Goal: Transaction & Acquisition: Purchase product/service

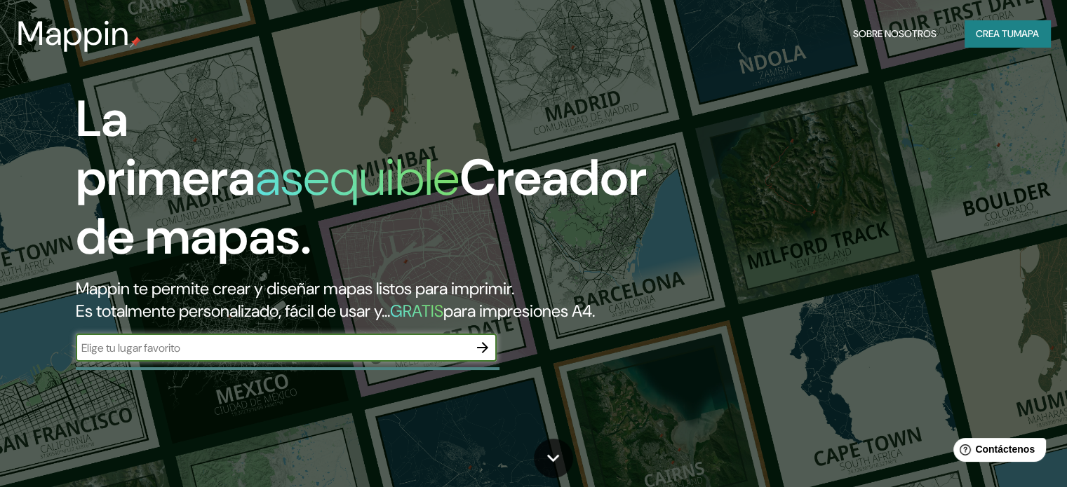
click at [391, 356] on input "text" at bounding box center [272, 348] width 393 height 16
type input "parque mercedes [GEOGRAPHIC_DATA]"
click at [485, 356] on icon "button" at bounding box center [482, 347] width 17 height 17
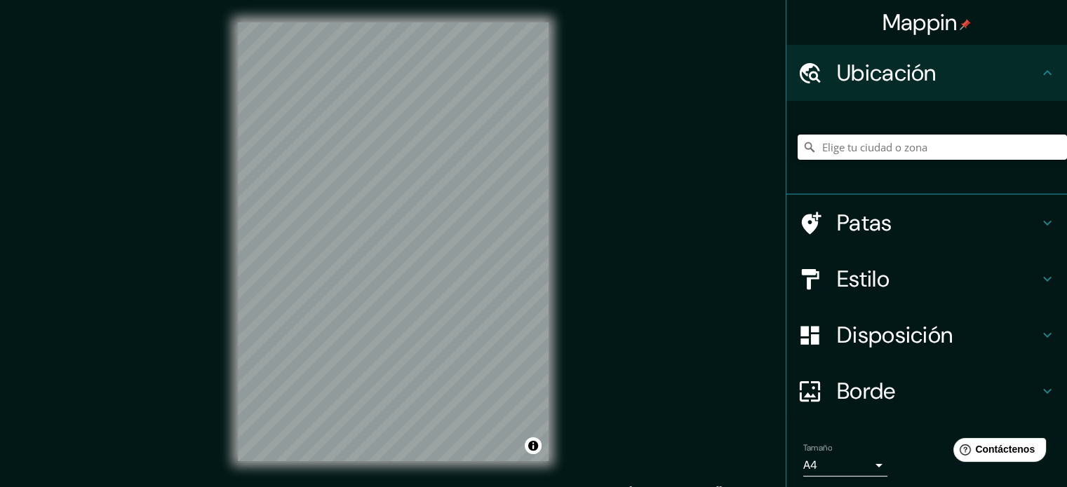
click at [962, 145] on input "Elige tu ciudad o zona" at bounding box center [931, 147] width 269 height 25
click at [362, 269] on div at bounding box center [357, 269] width 11 height 11
click at [364, 267] on div at bounding box center [359, 269] width 11 height 11
click at [936, 143] on input "[GEOGRAPHIC_DATA], [GEOGRAPHIC_DATA], [GEOGRAPHIC_DATA] 2340000, [GEOGRAPHIC_DA…" at bounding box center [931, 147] width 269 height 25
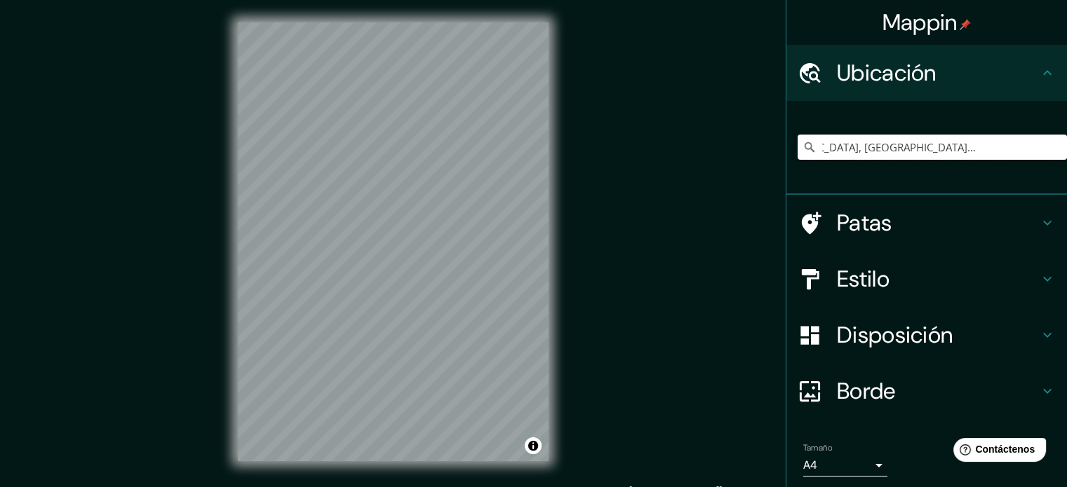
drag, startPoint x: 947, startPoint y: 151, endPoint x: 1077, endPoint y: 156, distance: 129.9
click at [1066, 156] on html "Mappin Ubicación [GEOGRAPHIC_DATA], [GEOGRAPHIC_DATA], [GEOGRAPHIC_DATA] 234000…" at bounding box center [533, 243] width 1067 height 487
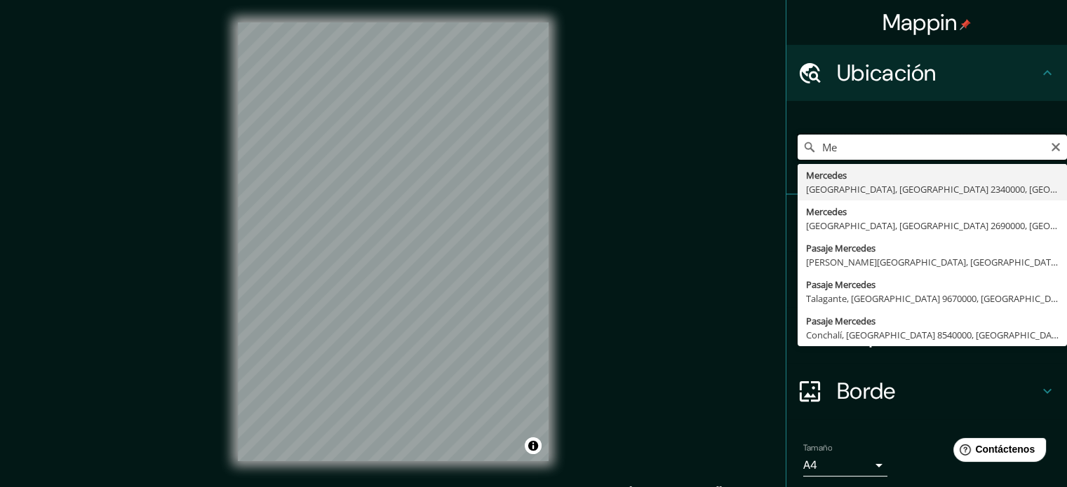
type input "M"
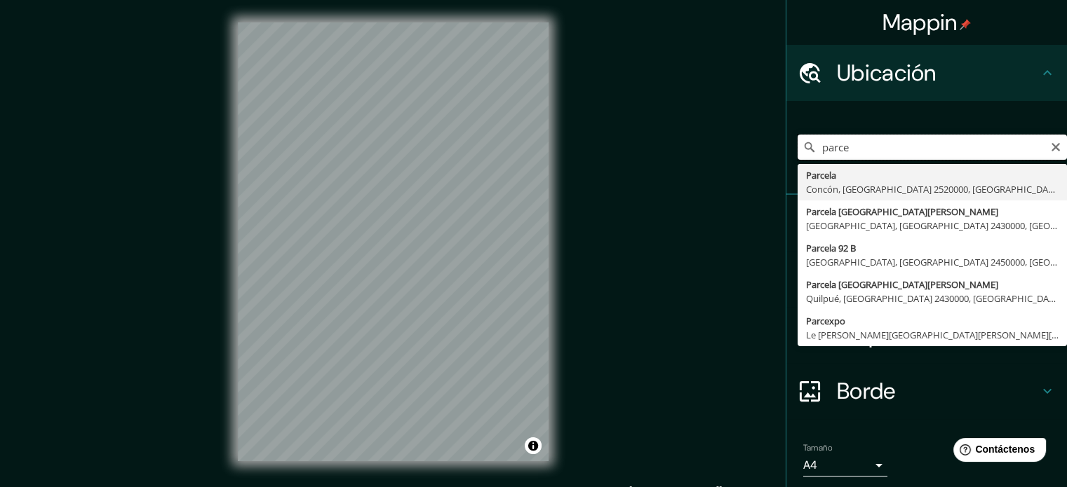
type input "parce"
drag, startPoint x: 900, startPoint y: 144, endPoint x: 753, endPoint y: 170, distance: 149.5
click at [753, 170] on div "Mappin Ubicación parce [GEOGRAPHIC_DATA], [GEOGRAPHIC_DATA] 2520000, [GEOGRAPHI…" at bounding box center [533, 253] width 1067 height 506
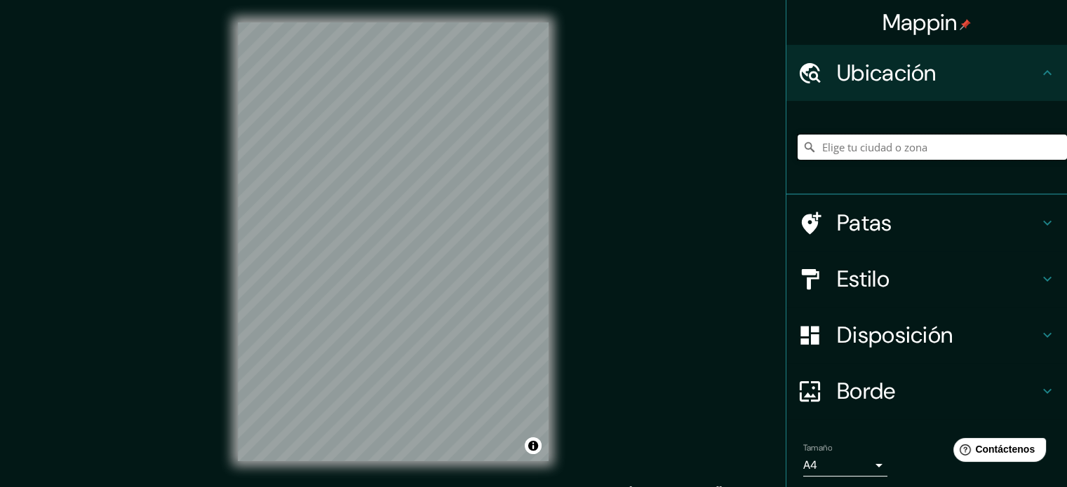
paste input "[GEOGRAPHIC_DATA], [GEOGRAPHIC_DATA], [GEOGRAPHIC_DATA]"
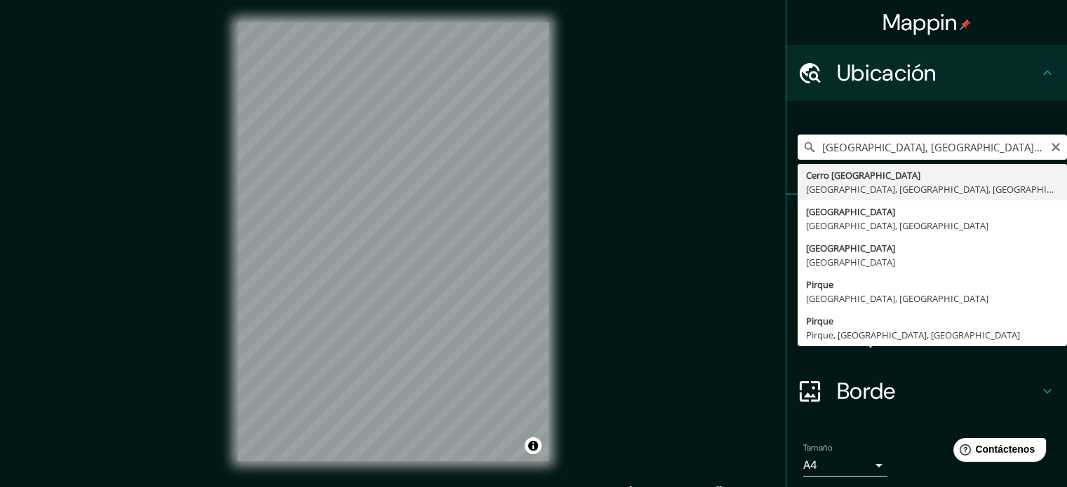
type input "[GEOGRAPHIC_DATA], [GEOGRAPHIC_DATA], [GEOGRAPHIC_DATA], [GEOGRAPHIC_DATA]"
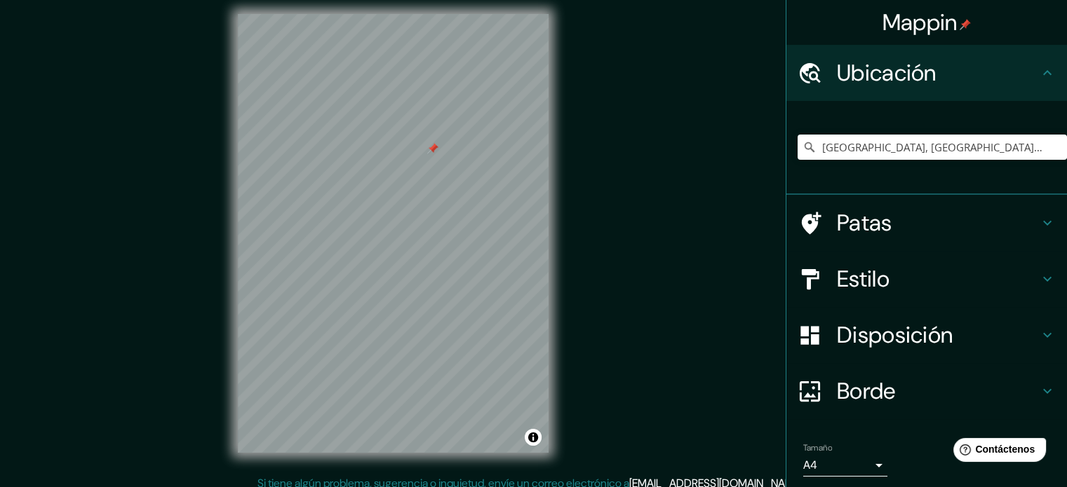
scroll to position [12, 0]
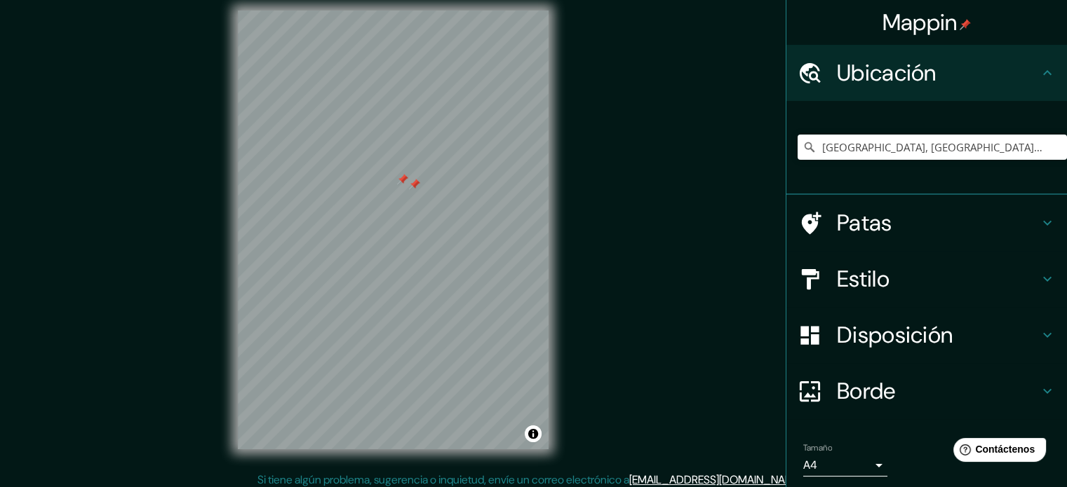
click at [410, 184] on div at bounding box center [414, 184] width 11 height 11
click at [405, 180] on div at bounding box center [402, 179] width 11 height 11
click at [1034, 234] on div "Patas" at bounding box center [926, 223] width 281 height 56
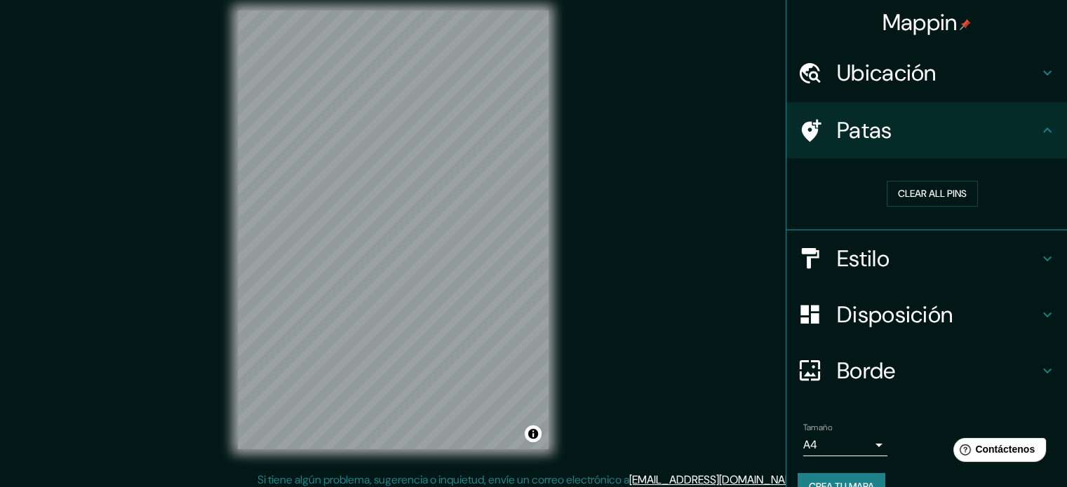
click at [992, 245] on h4 "Estilo" at bounding box center [938, 259] width 202 height 28
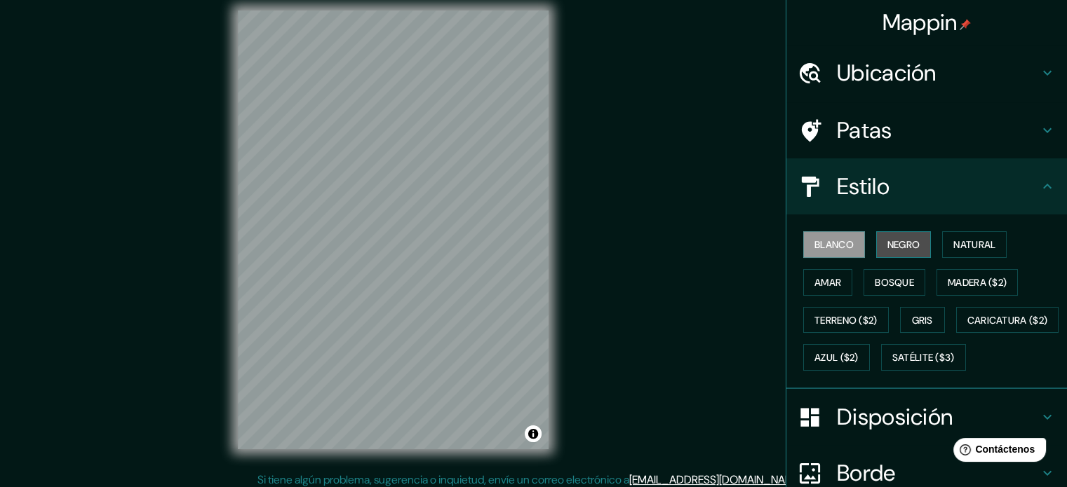
click at [887, 245] on font "Negro" at bounding box center [903, 244] width 33 height 13
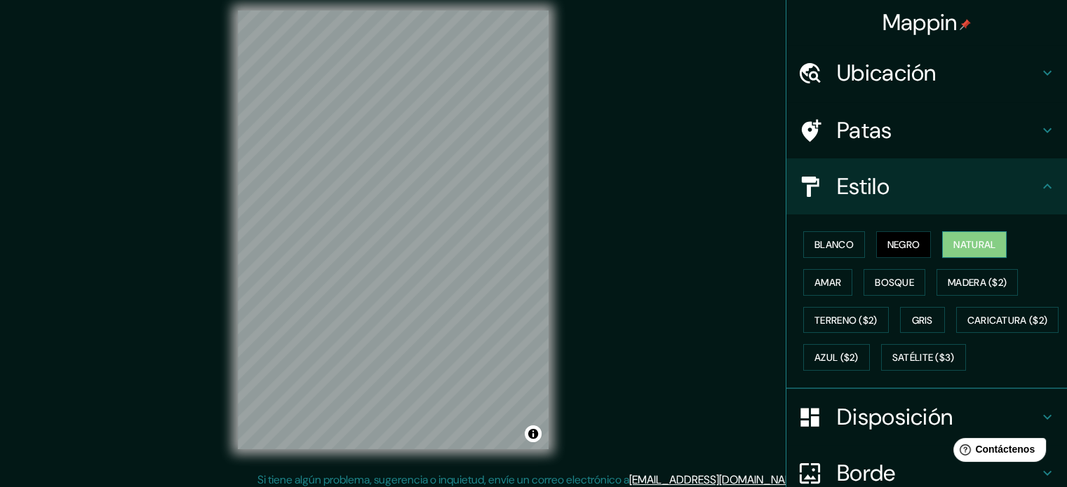
click at [942, 245] on button "Natural" at bounding box center [974, 244] width 65 height 27
click at [897, 282] on font "Bosque" at bounding box center [894, 282] width 39 height 13
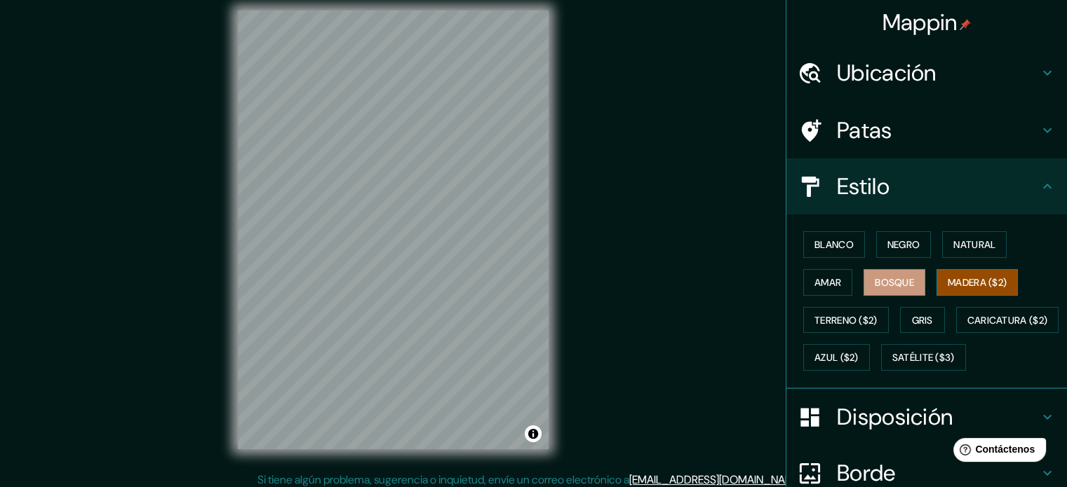
click at [937, 283] on button "Madera ($2)" at bounding box center [976, 282] width 81 height 27
click at [828, 285] on font "Amar" at bounding box center [827, 282] width 27 height 13
click at [956, 281] on font "Madera ($2)" at bounding box center [976, 282] width 59 height 13
click at [918, 311] on font "Gris" at bounding box center [922, 320] width 21 height 18
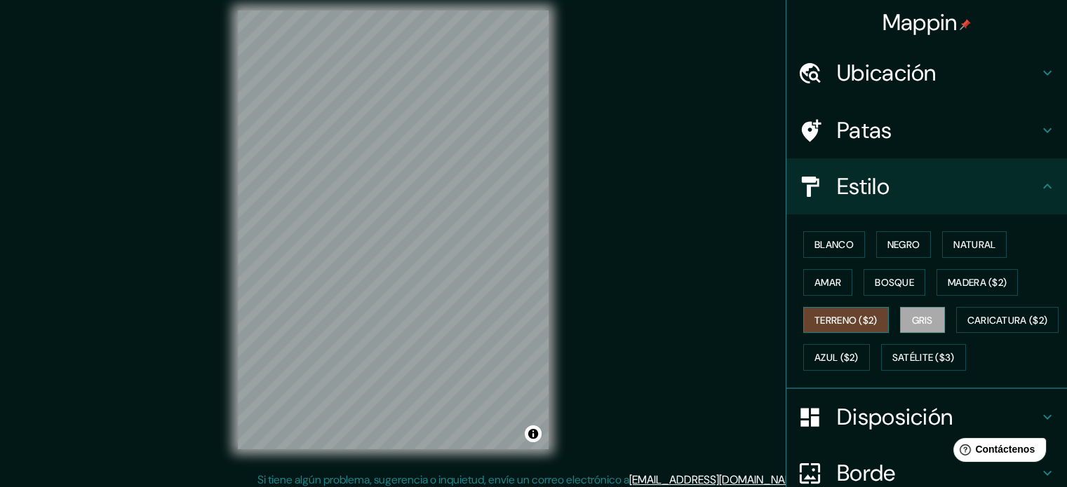
click at [839, 319] on font "Terreno ($2)" at bounding box center [845, 320] width 63 height 13
click at [967, 330] on font "Caricatura ($2)" at bounding box center [1007, 320] width 81 height 18
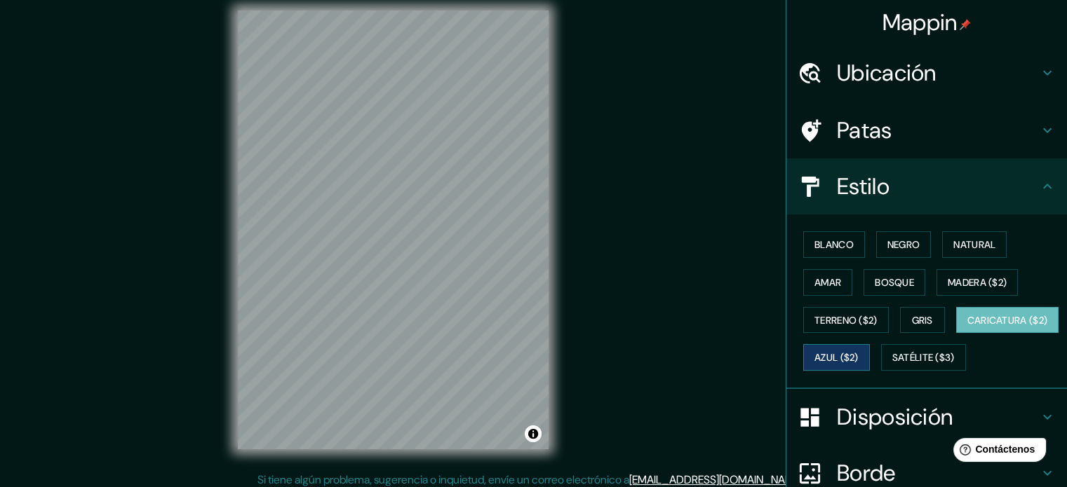
click at [858, 361] on font "Azul ($2)" at bounding box center [836, 358] width 44 height 13
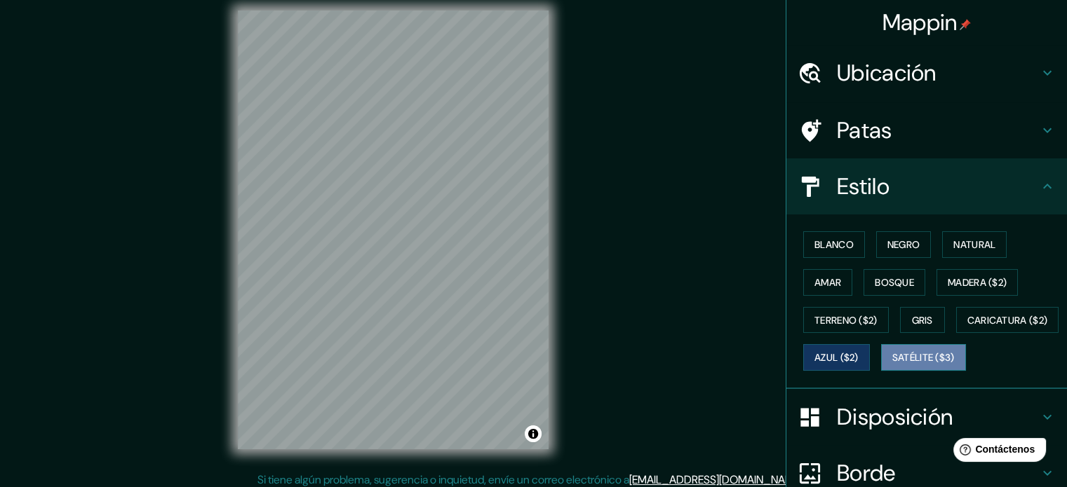
click at [892, 365] on font "Satélite ($3)" at bounding box center [923, 358] width 62 height 13
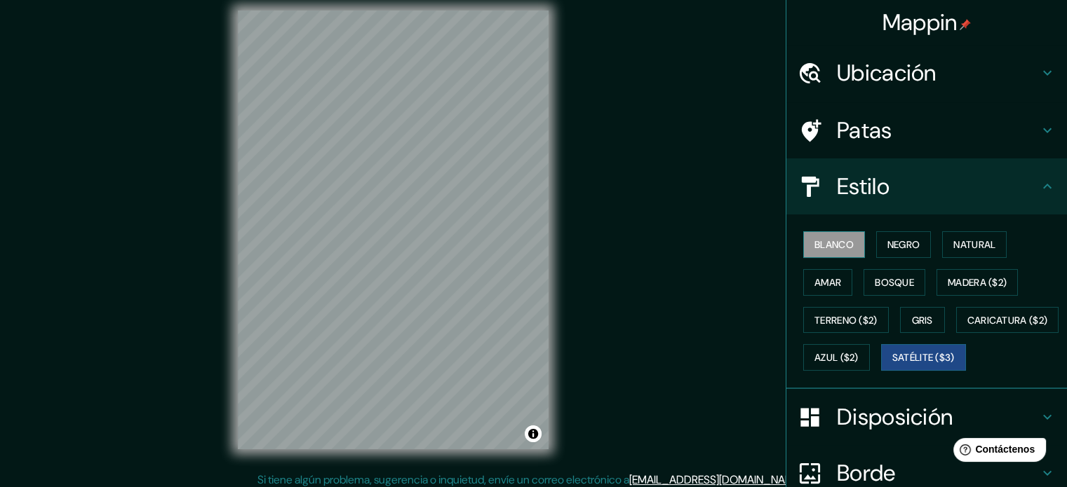
click at [837, 248] on font "Blanco" at bounding box center [833, 244] width 39 height 13
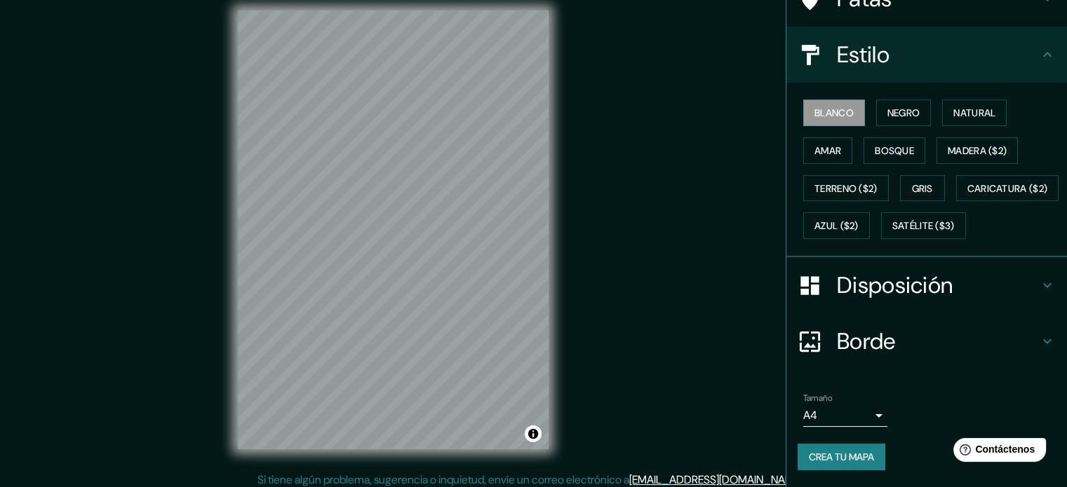
click at [900, 281] on font "Disposición" at bounding box center [895, 285] width 116 height 29
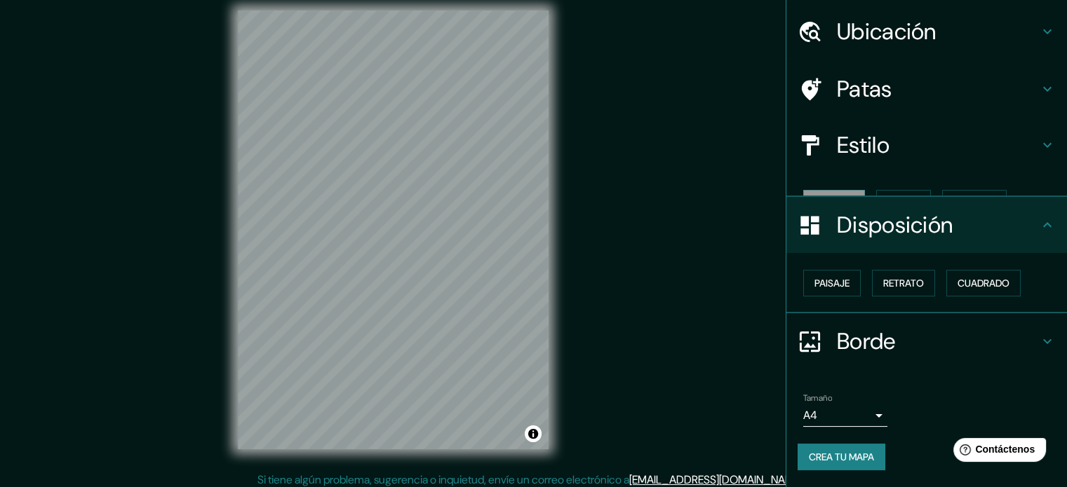
scroll to position [17, 0]
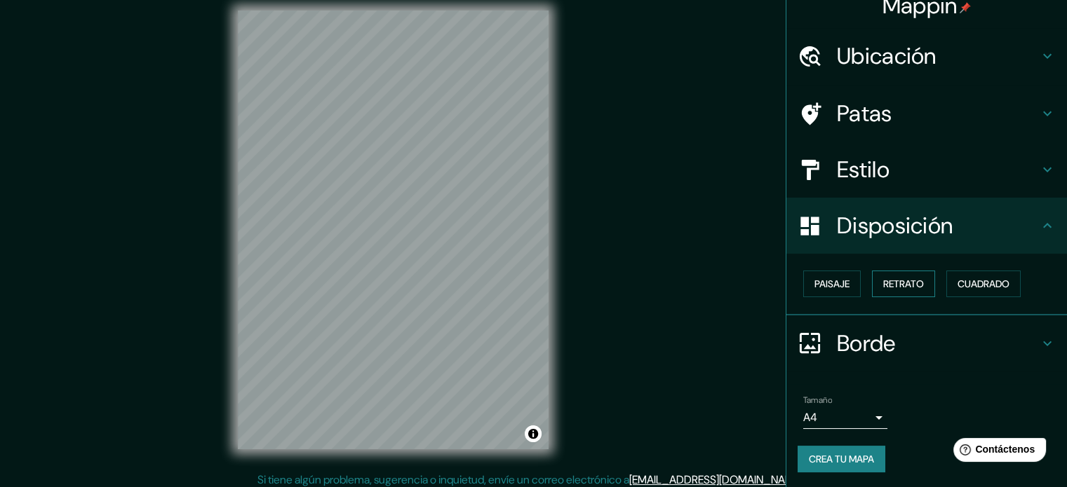
click at [872, 285] on button "Retrato" at bounding box center [903, 284] width 63 height 27
click at [958, 285] on font "Cuadrado" at bounding box center [983, 284] width 52 height 13
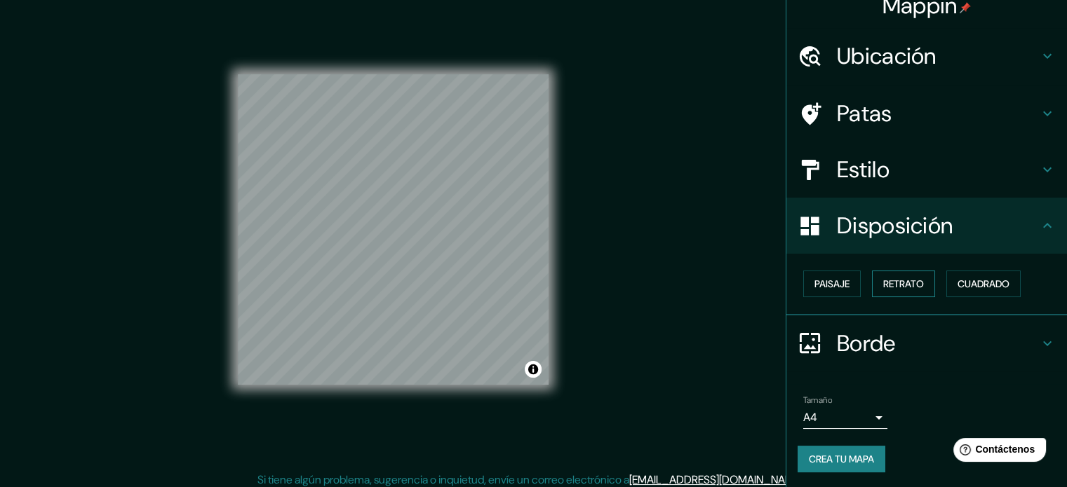
click at [884, 285] on font "Retrato" at bounding box center [903, 284] width 41 height 13
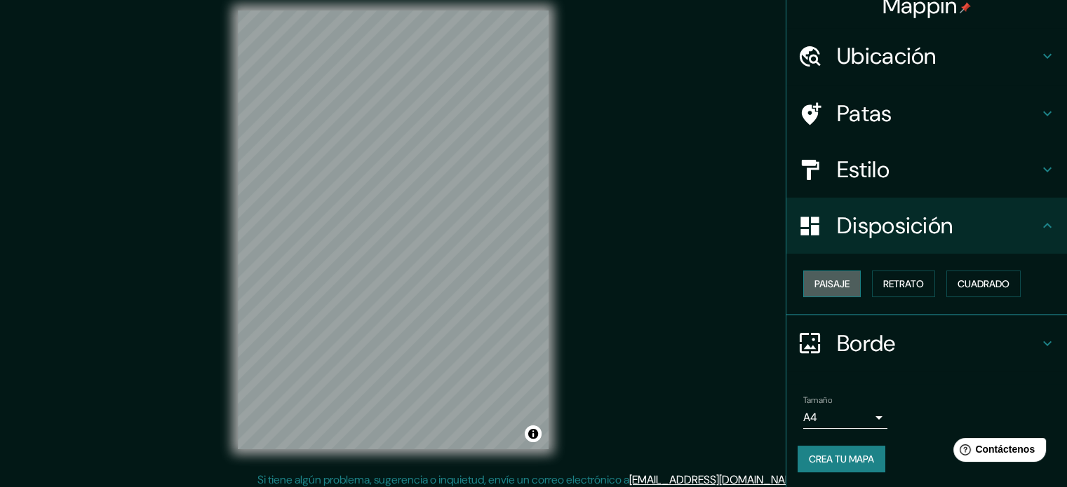
click at [814, 281] on font "Paisaje" at bounding box center [831, 284] width 35 height 13
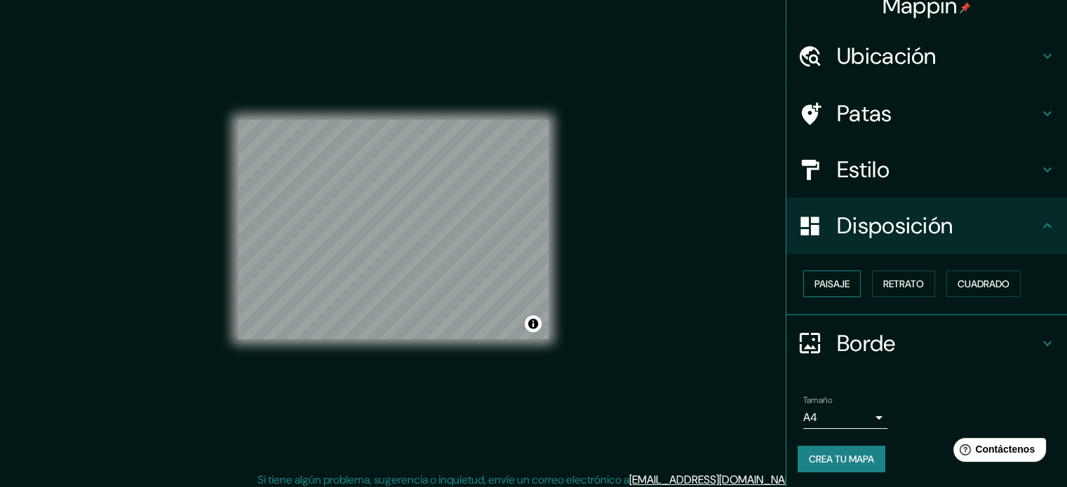
click at [814, 281] on font "Paisaje" at bounding box center [831, 284] width 35 height 13
click at [883, 281] on font "Retrato" at bounding box center [903, 284] width 41 height 13
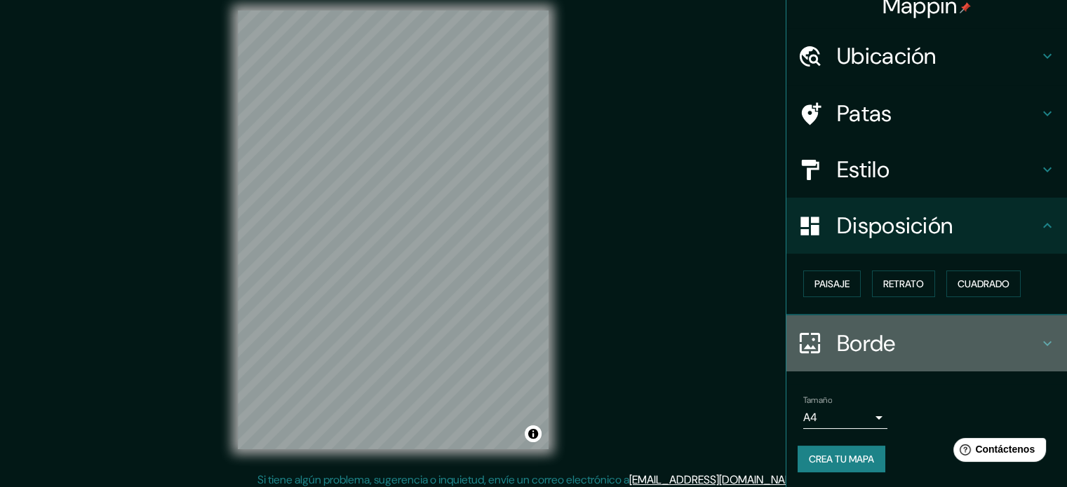
click at [880, 342] on font "Borde" at bounding box center [866, 343] width 59 height 29
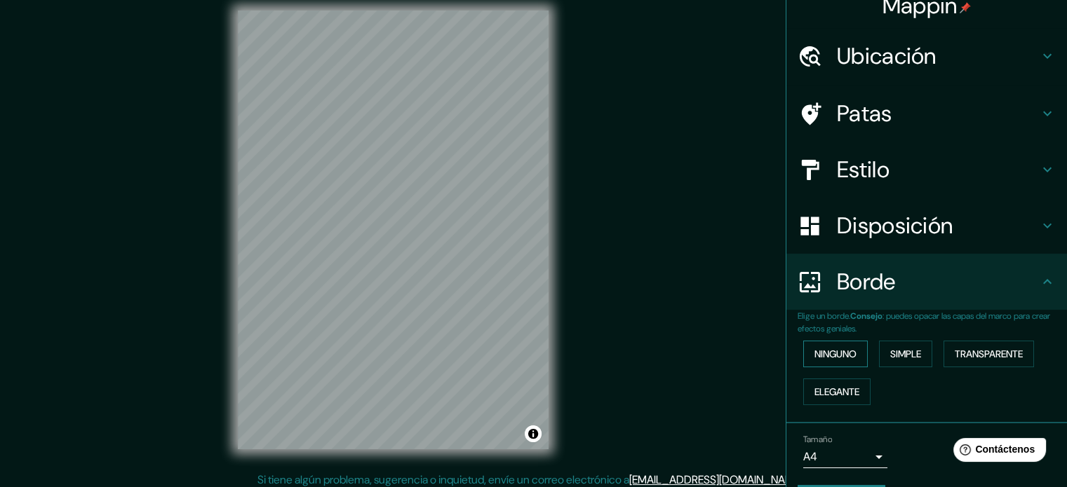
click at [851, 351] on button "Ninguno" at bounding box center [835, 354] width 65 height 27
click at [879, 350] on button "Simple" at bounding box center [905, 354] width 53 height 27
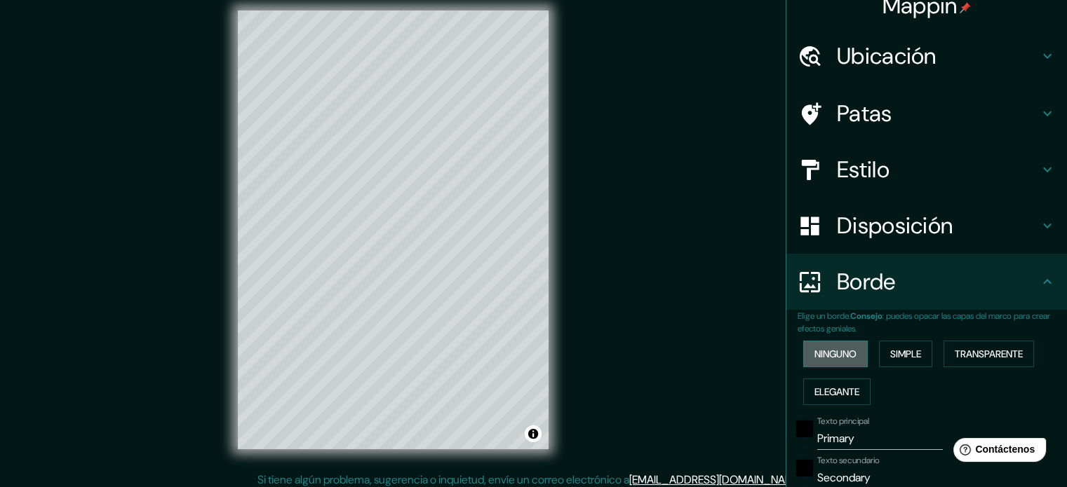
click at [827, 351] on font "Ninguno" at bounding box center [835, 354] width 42 height 13
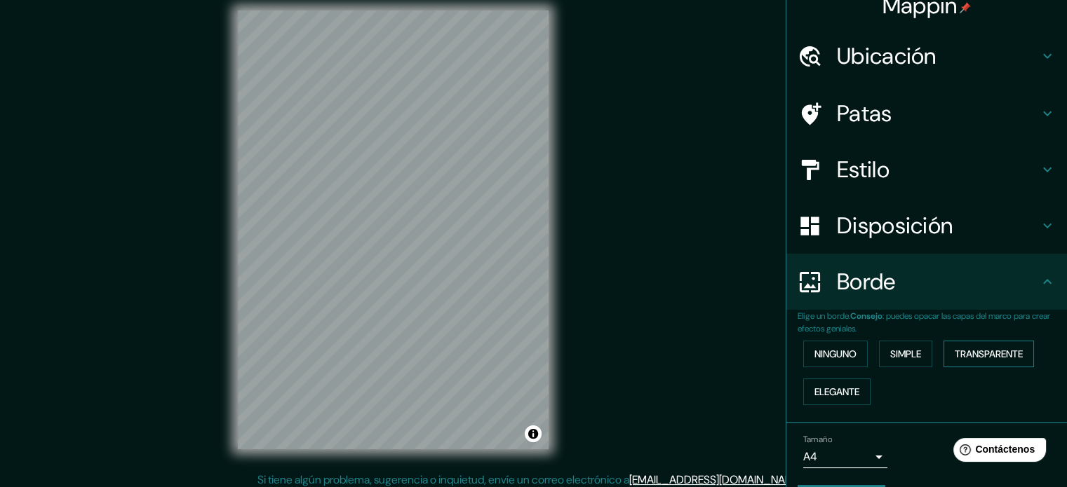
click at [976, 352] on font "Transparente" at bounding box center [988, 354] width 68 height 13
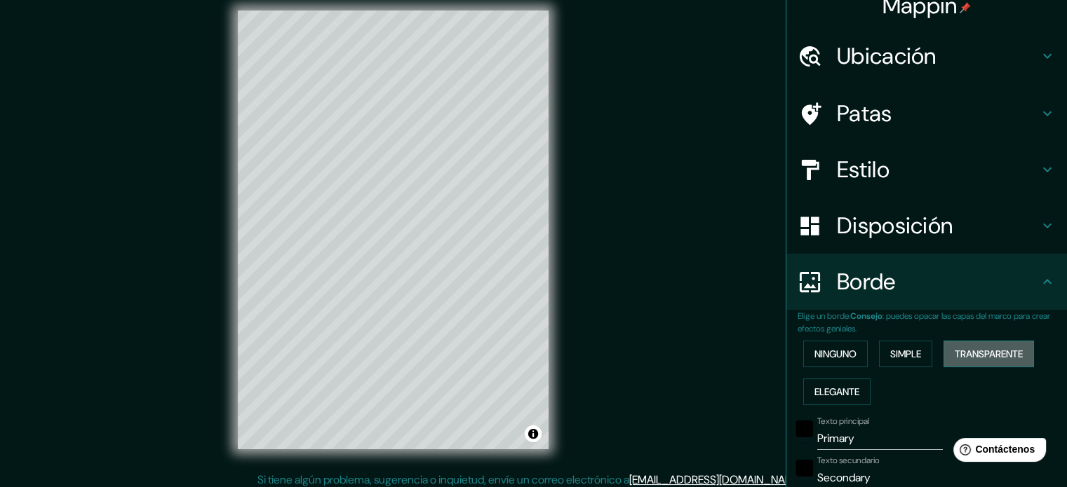
click at [976, 352] on font "Transparente" at bounding box center [988, 354] width 68 height 13
type input "213"
type input "35"
click at [830, 355] on font "Ninguno" at bounding box center [835, 354] width 42 height 13
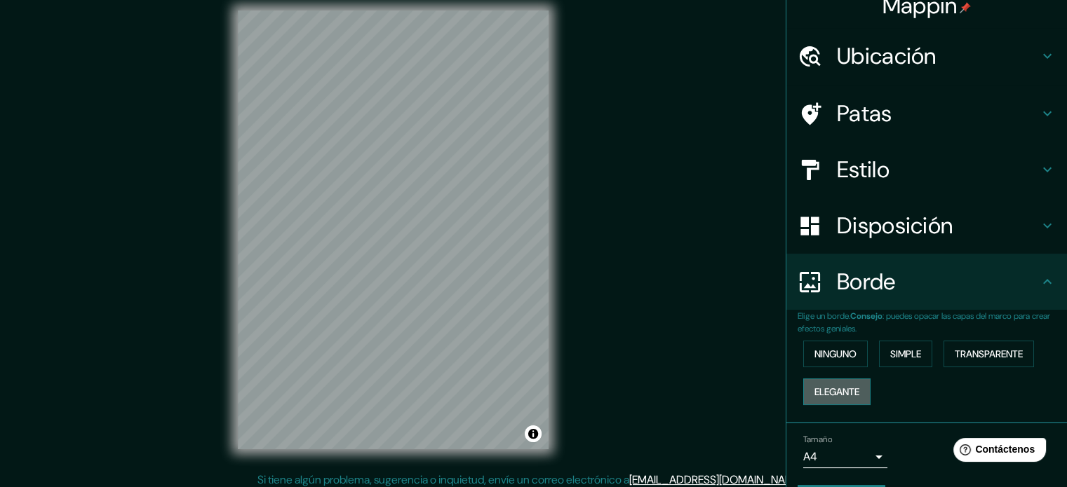
click at [830, 391] on font "Elegante" at bounding box center [836, 392] width 45 height 13
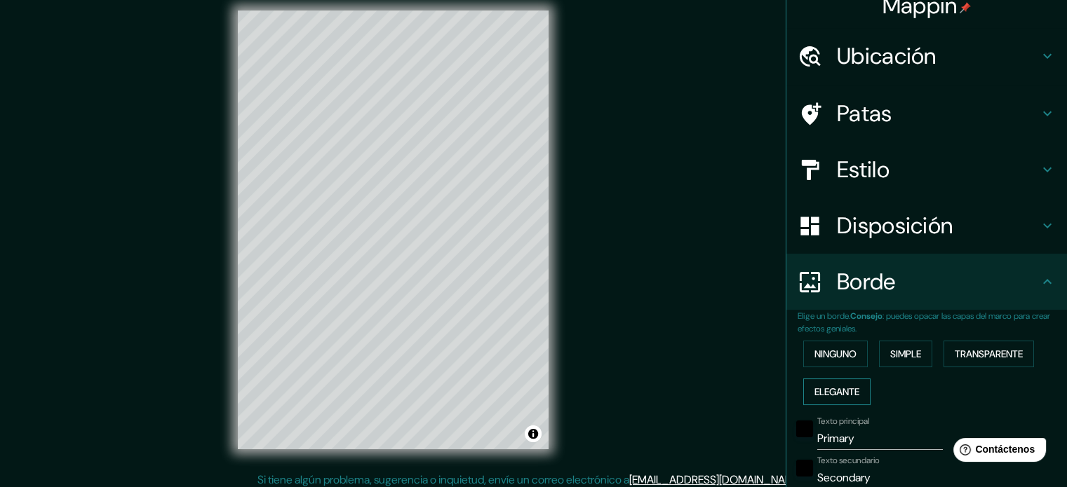
click at [829, 391] on font "Elegante" at bounding box center [836, 392] width 45 height 13
type input "177"
type input "35"
type input "18"
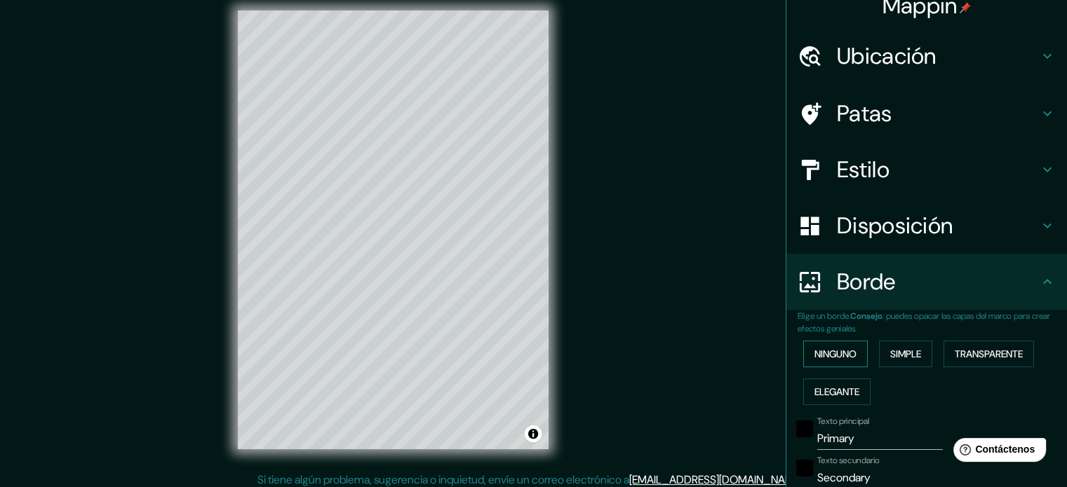
click at [819, 365] on button "Ninguno" at bounding box center [835, 354] width 65 height 27
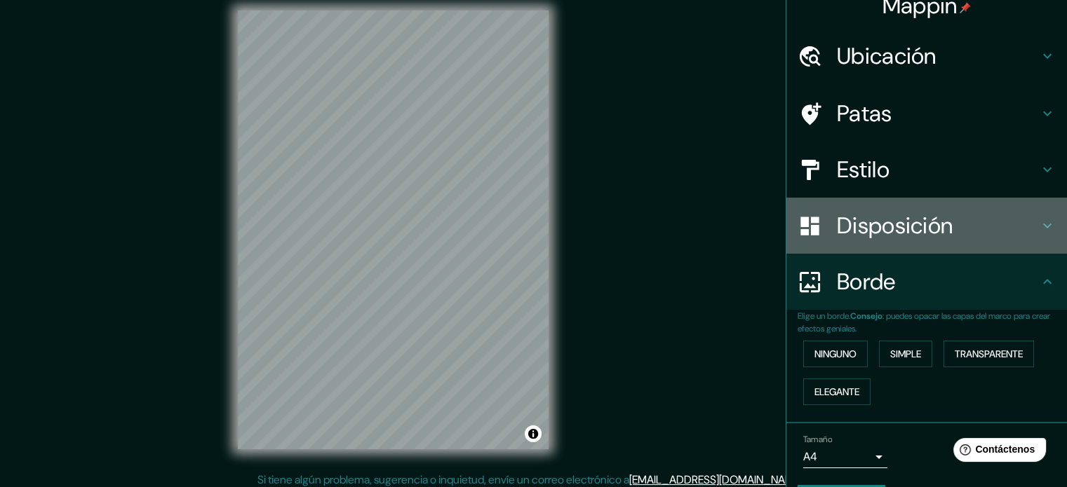
click at [837, 228] on font "Disposición" at bounding box center [895, 225] width 116 height 29
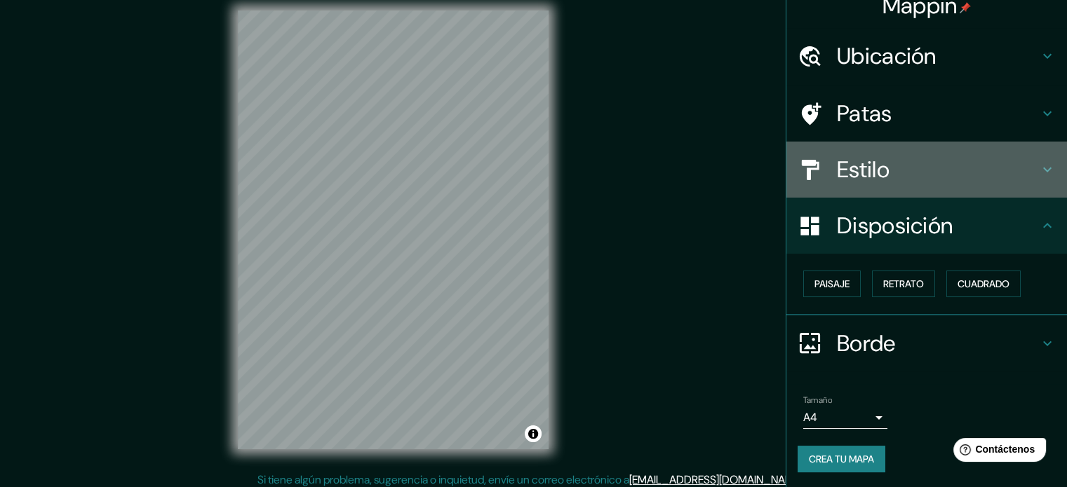
click at [858, 169] on font "Estilo" at bounding box center [863, 169] width 53 height 29
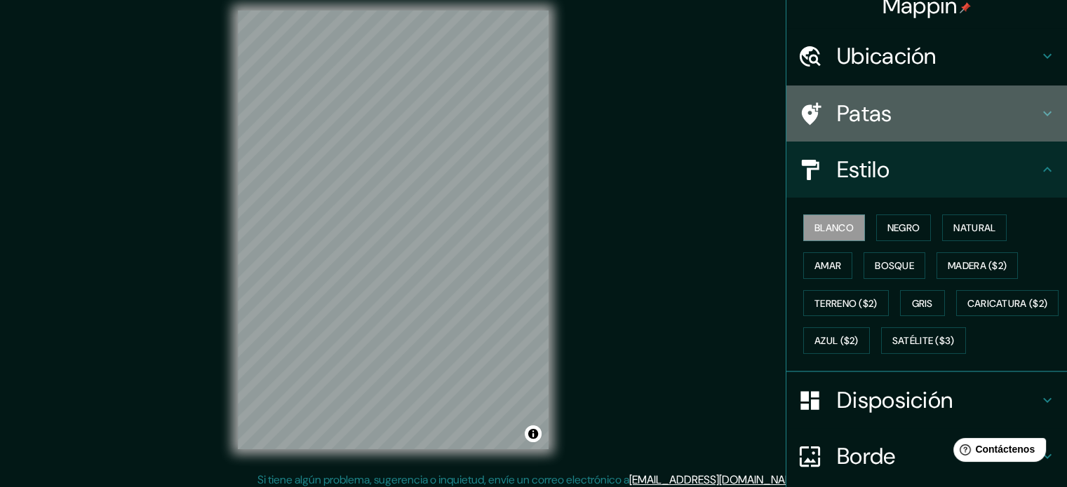
click at [882, 107] on h4 "Patas" at bounding box center [938, 114] width 202 height 28
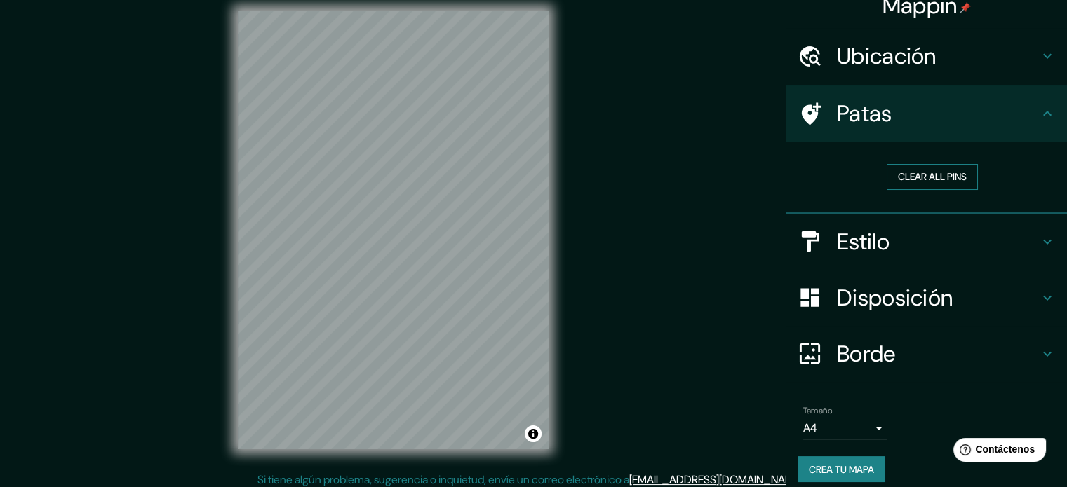
click at [905, 175] on button "Clear all pins" at bounding box center [931, 177] width 91 height 26
click at [903, 231] on h4 "Estilo" at bounding box center [938, 242] width 202 height 28
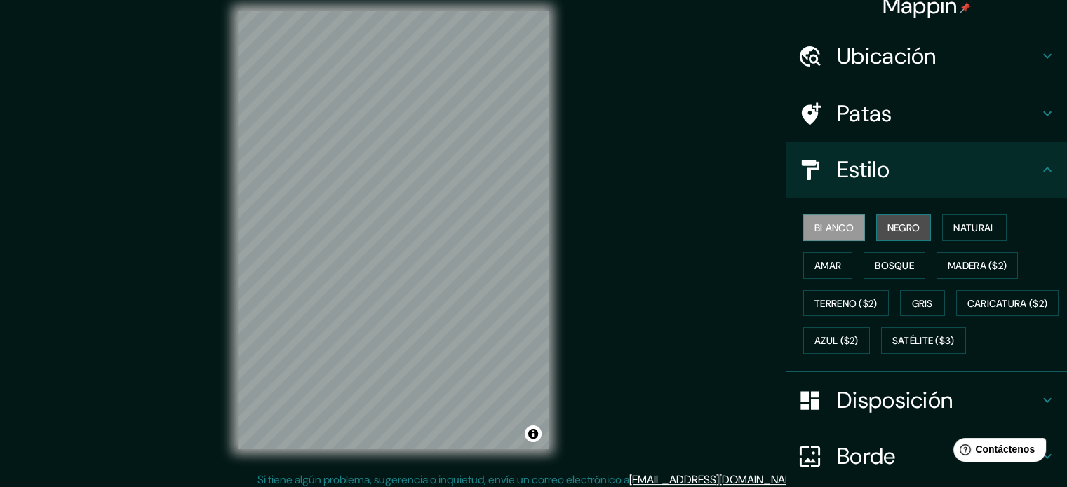
click at [896, 224] on font "Negro" at bounding box center [903, 228] width 33 height 13
click at [827, 233] on font "Blanco" at bounding box center [833, 228] width 39 height 13
click at [887, 229] on font "Negro" at bounding box center [903, 228] width 33 height 13
click at [834, 229] on font "Blanco" at bounding box center [833, 228] width 39 height 13
click at [887, 229] on font "Negro" at bounding box center [903, 228] width 33 height 13
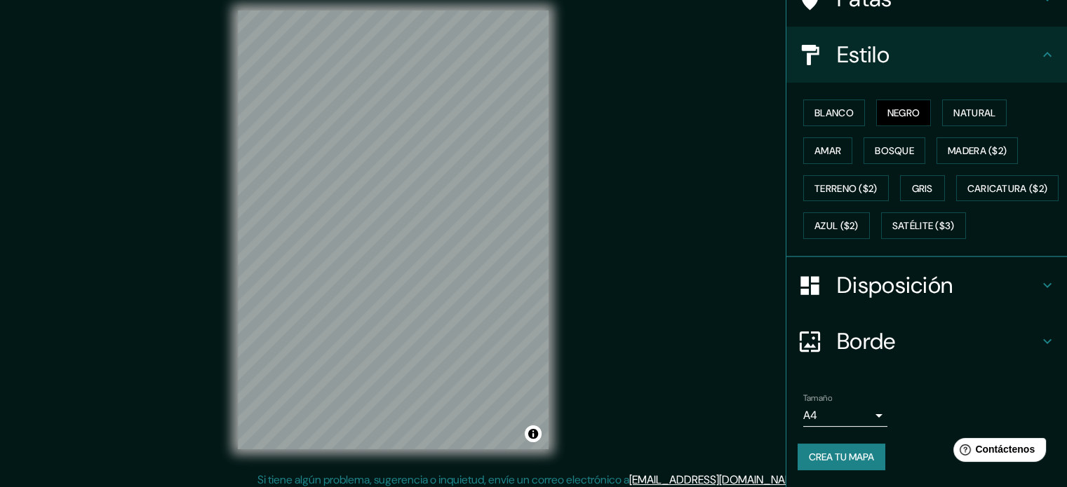
scroll to position [166, 0]
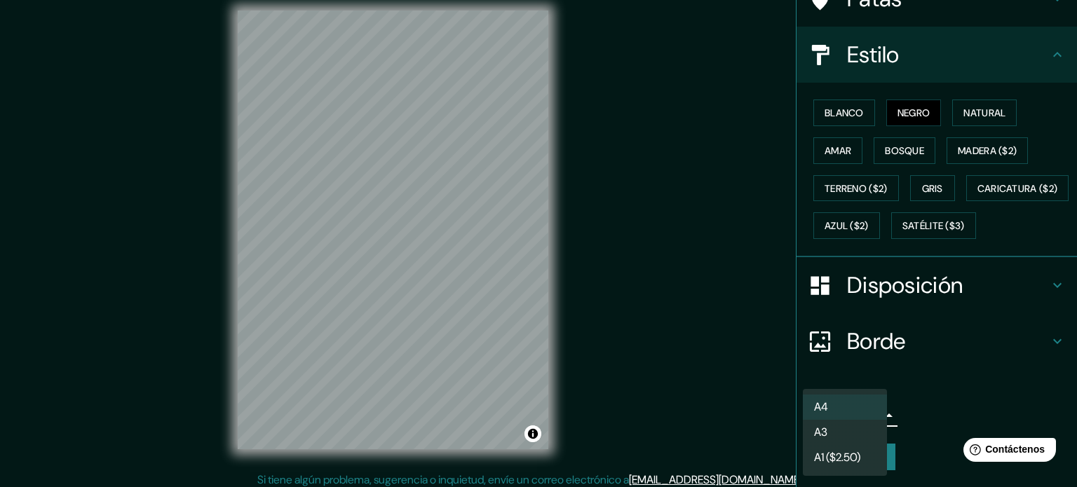
click at [825, 423] on body "Mappin Ubicación [GEOGRAPHIC_DATA], [GEOGRAPHIC_DATA], [GEOGRAPHIC_DATA], [GEOG…" at bounding box center [538, 231] width 1077 height 487
click at [898, 406] on div at bounding box center [538, 243] width 1077 height 487
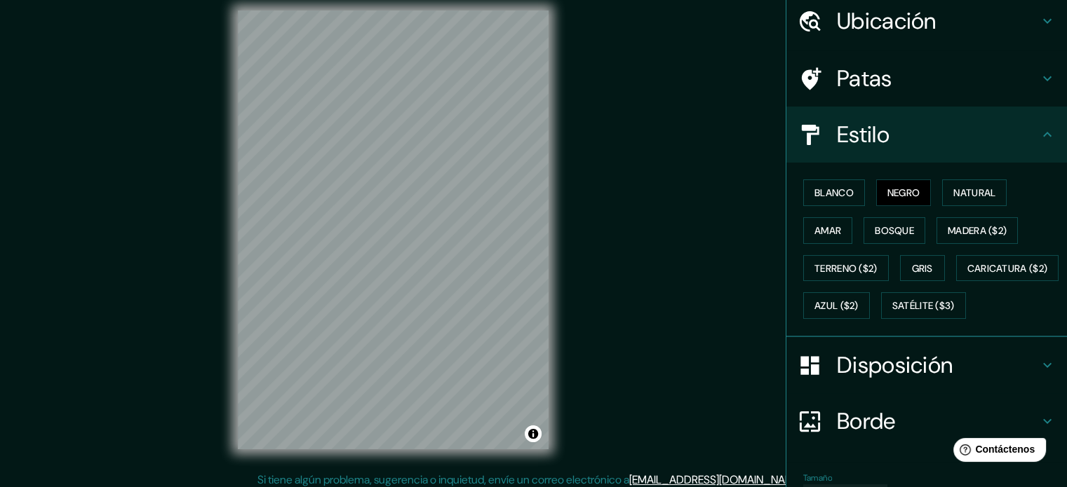
scroll to position [0, 0]
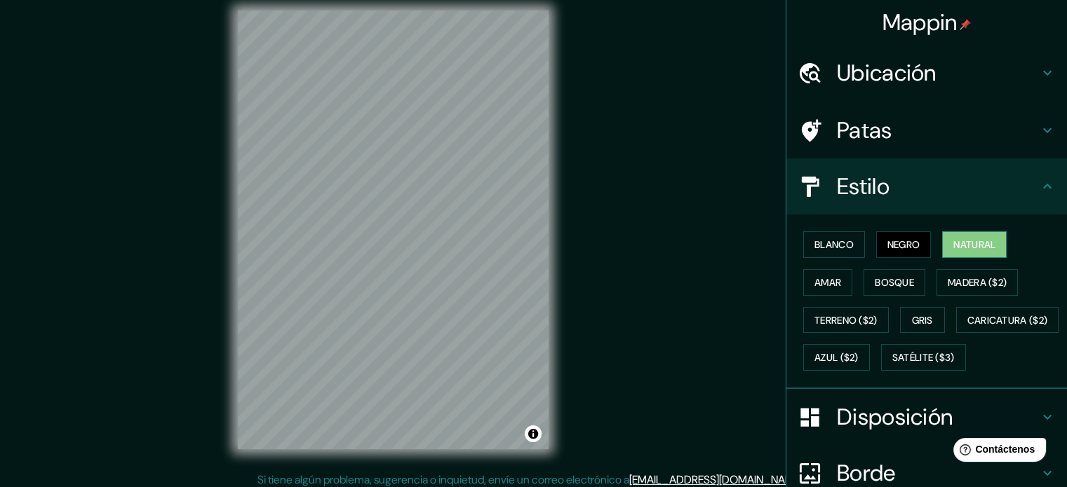
click at [964, 236] on font "Natural" at bounding box center [974, 245] width 42 height 18
click at [878, 287] on font "Bosque" at bounding box center [894, 282] width 39 height 13
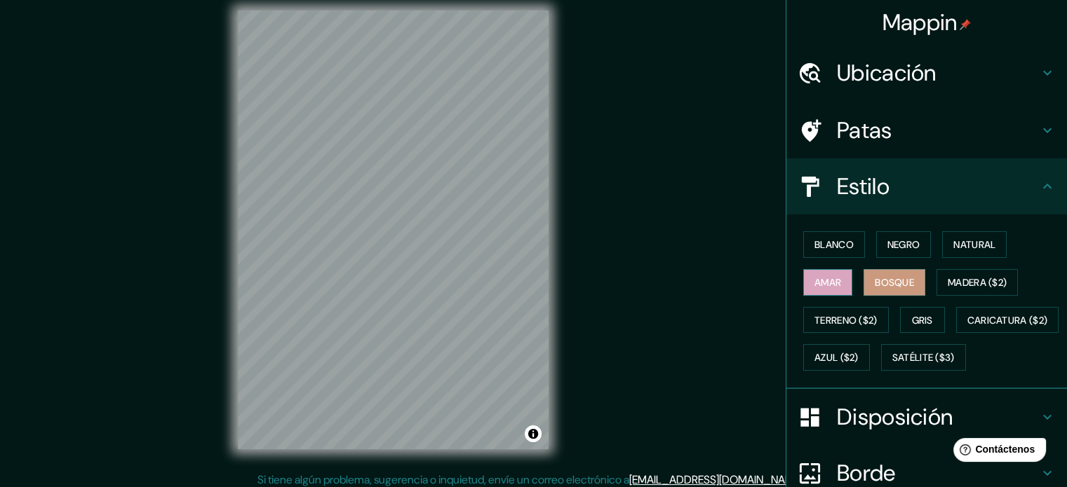
click at [830, 287] on font "Amar" at bounding box center [827, 282] width 27 height 13
click at [833, 322] on font "Terreno ($2)" at bounding box center [845, 320] width 63 height 13
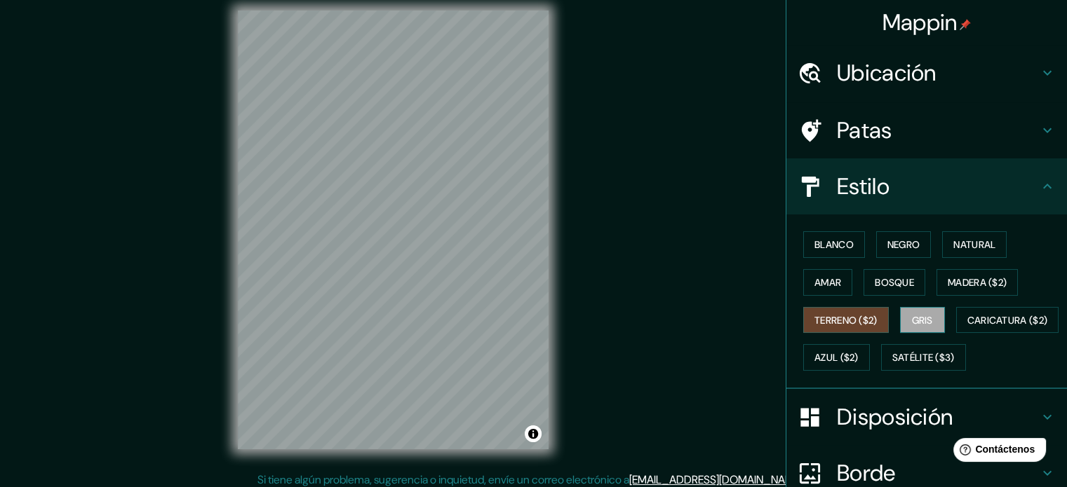
click at [912, 314] on font "Gris" at bounding box center [922, 320] width 21 height 13
click at [912, 325] on font "Gris" at bounding box center [922, 320] width 21 height 13
click at [947, 281] on font "Madera ($2)" at bounding box center [976, 282] width 59 height 13
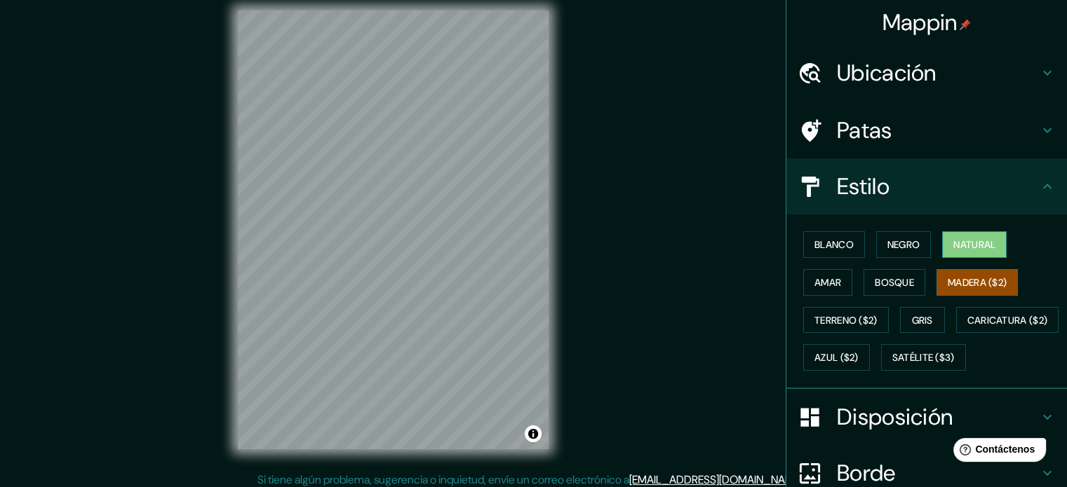
click at [945, 246] on button "Natural" at bounding box center [974, 244] width 65 height 27
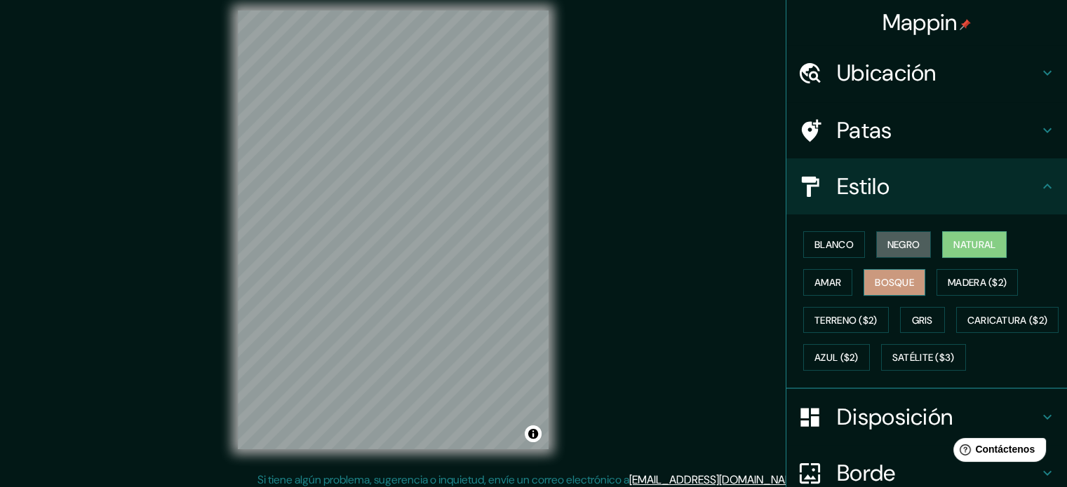
drag, startPoint x: 899, startPoint y: 246, endPoint x: 903, endPoint y: 271, distance: 25.5
click at [898, 246] on font "Negro" at bounding box center [903, 244] width 33 height 13
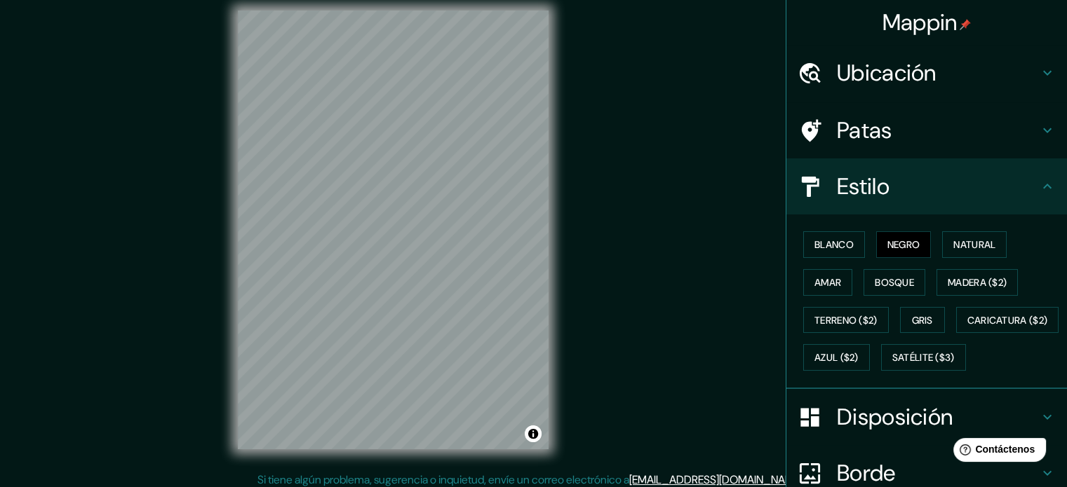
click at [922, 332] on div "Blanco Negro Natural Amar Bosque Madera ($2) Terreno ($2) Gris Caricatura ($2) …" at bounding box center [931, 301] width 269 height 151
click at [920, 320] on font "Gris" at bounding box center [922, 320] width 21 height 13
click at [840, 257] on div "Blanco Negro Natural Amar Bosque Madera ($2) Terreno ($2) Gris Caricatura ($2) …" at bounding box center [931, 301] width 269 height 151
click at [912, 316] on font "Gris" at bounding box center [922, 320] width 21 height 13
click at [822, 248] on font "Blanco" at bounding box center [833, 244] width 39 height 13
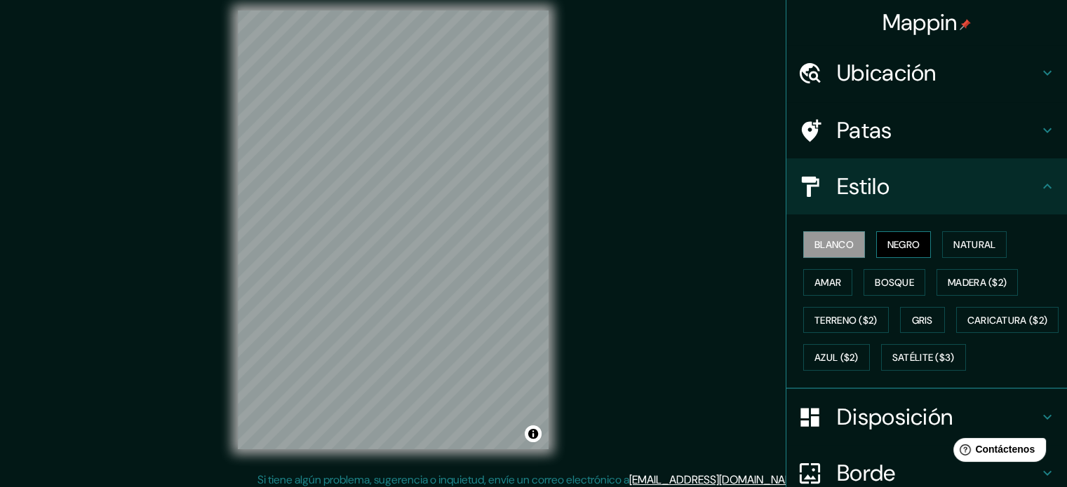
click at [910, 245] on font "Negro" at bounding box center [903, 244] width 33 height 13
click at [953, 243] on font "Natural" at bounding box center [974, 244] width 42 height 13
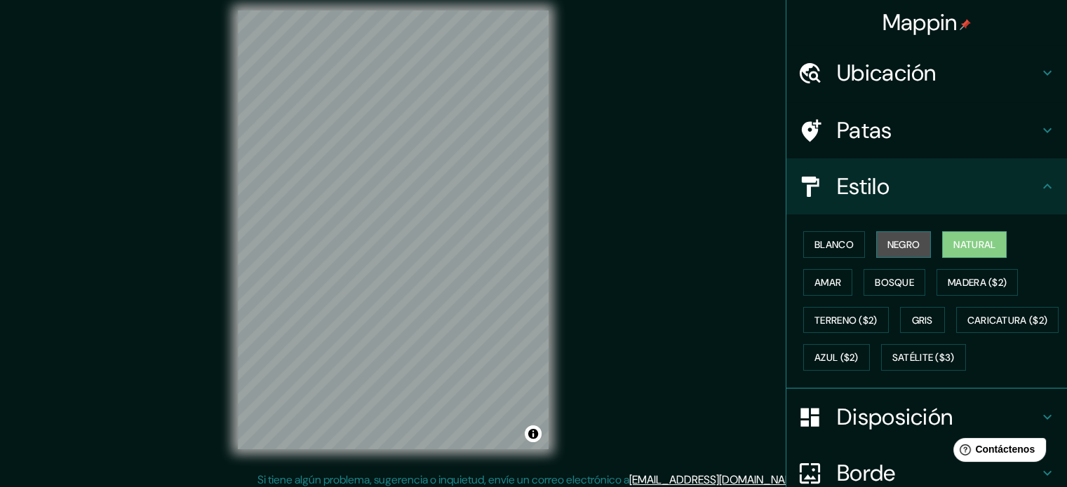
click at [900, 247] on font "Negro" at bounding box center [903, 244] width 33 height 13
click at [964, 247] on font "Natural" at bounding box center [974, 244] width 42 height 13
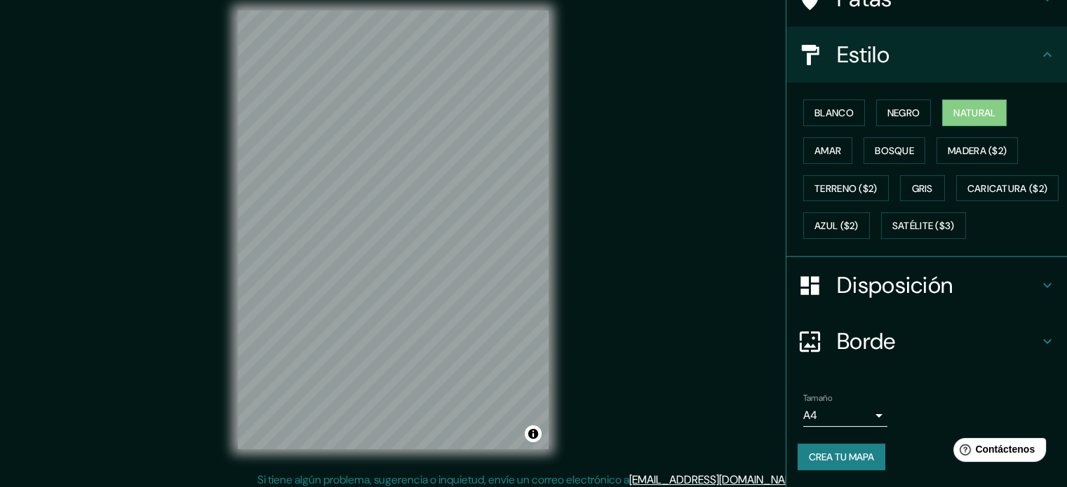
scroll to position [166, 0]
drag, startPoint x: 820, startPoint y: 446, endPoint x: 807, endPoint y: 444, distance: 12.8
click at [820, 447] on button "Crea tu mapa" at bounding box center [841, 457] width 88 height 27
click at [835, 461] on font "Crea tu mapa" at bounding box center [841, 457] width 65 height 13
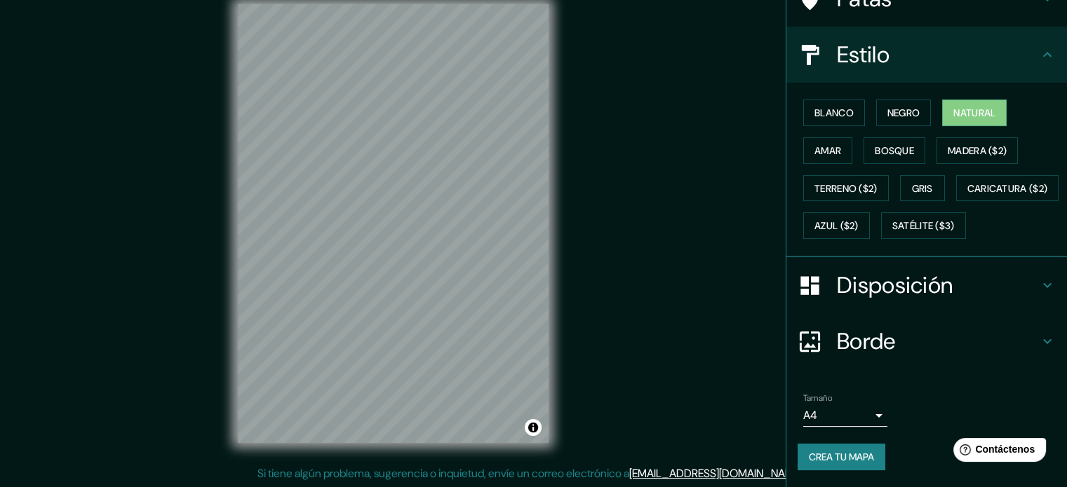
click at [811, 455] on font "Crea tu mapa" at bounding box center [841, 457] width 65 height 13
click at [858, 456] on font "Crea tu mapa" at bounding box center [841, 457] width 65 height 13
click at [900, 450] on div "Crea tu mapa" at bounding box center [926, 457] width 258 height 27
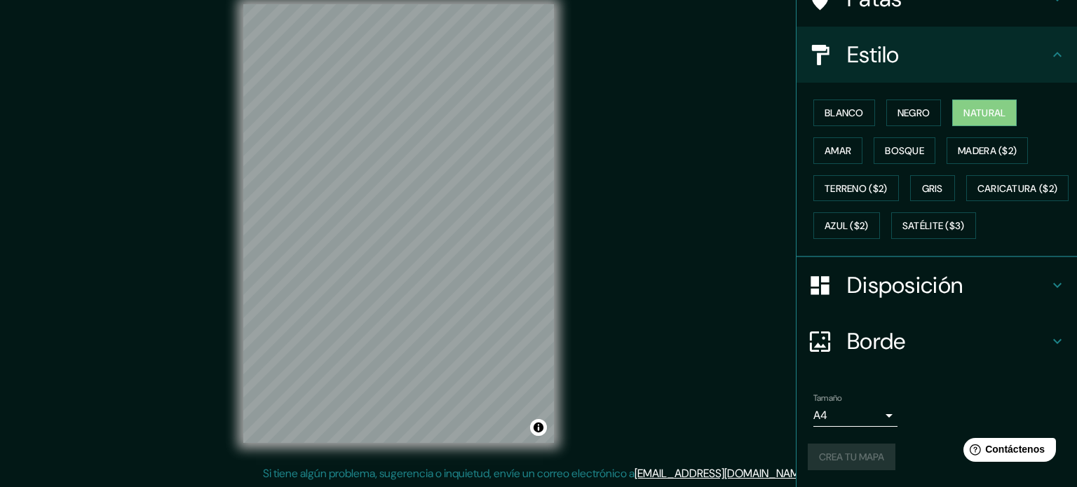
click at [820, 414] on body "Mappin Ubicación [GEOGRAPHIC_DATA], [GEOGRAPHIC_DATA], [GEOGRAPHIC_DATA], [GEOG…" at bounding box center [538, 225] width 1077 height 487
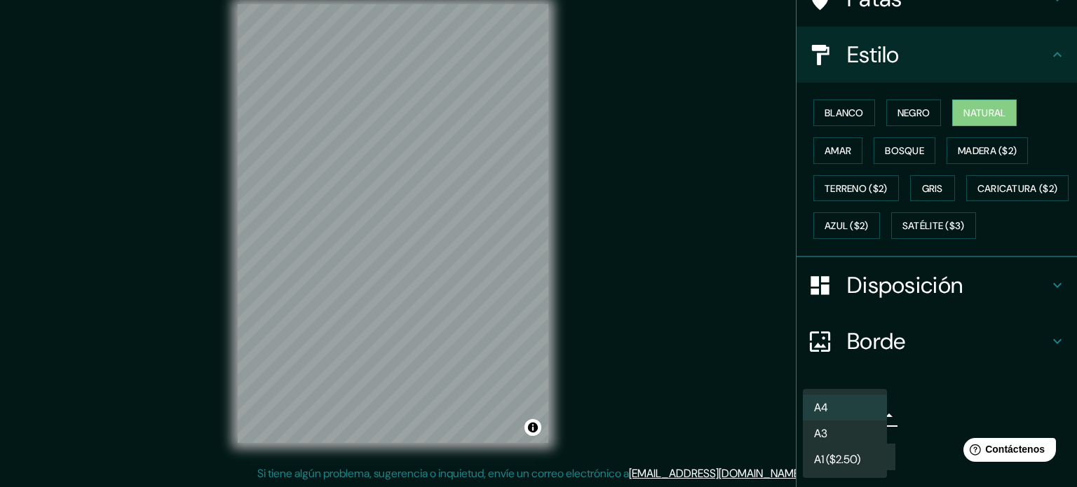
click at [839, 414] on li "A4" at bounding box center [845, 408] width 84 height 26
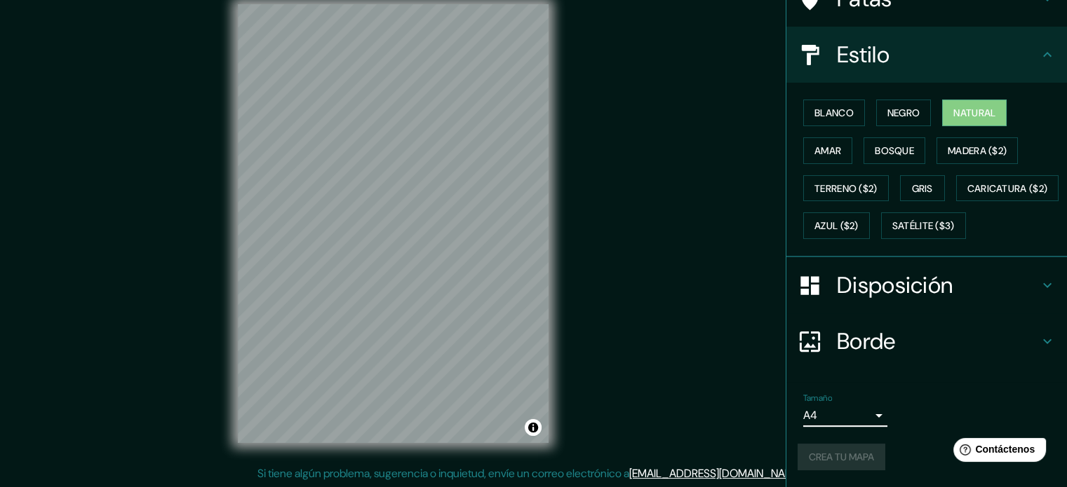
click at [846, 419] on body "Mappin Ubicación [GEOGRAPHIC_DATA], [GEOGRAPHIC_DATA], [GEOGRAPHIC_DATA], [GEOG…" at bounding box center [533, 225] width 1067 height 487
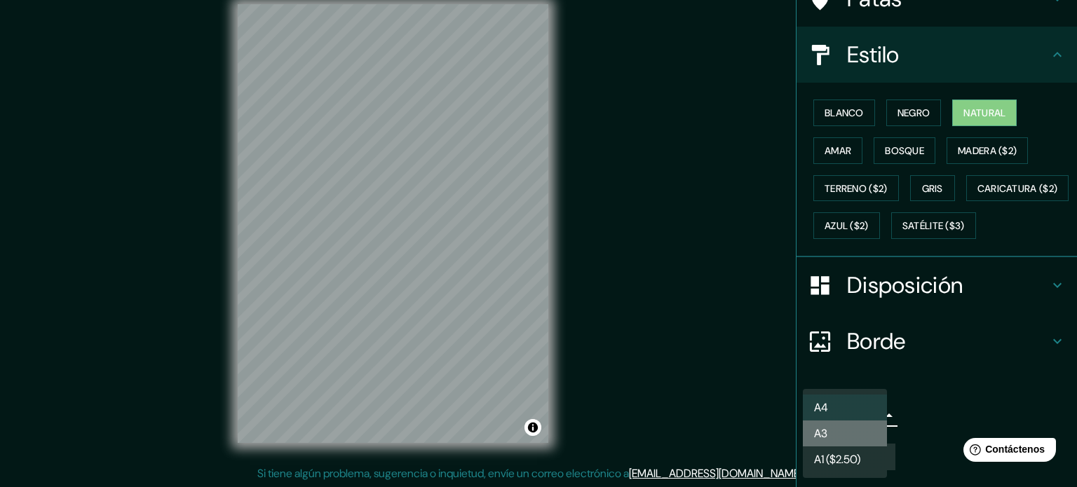
click at [849, 433] on li "A3" at bounding box center [845, 434] width 84 height 26
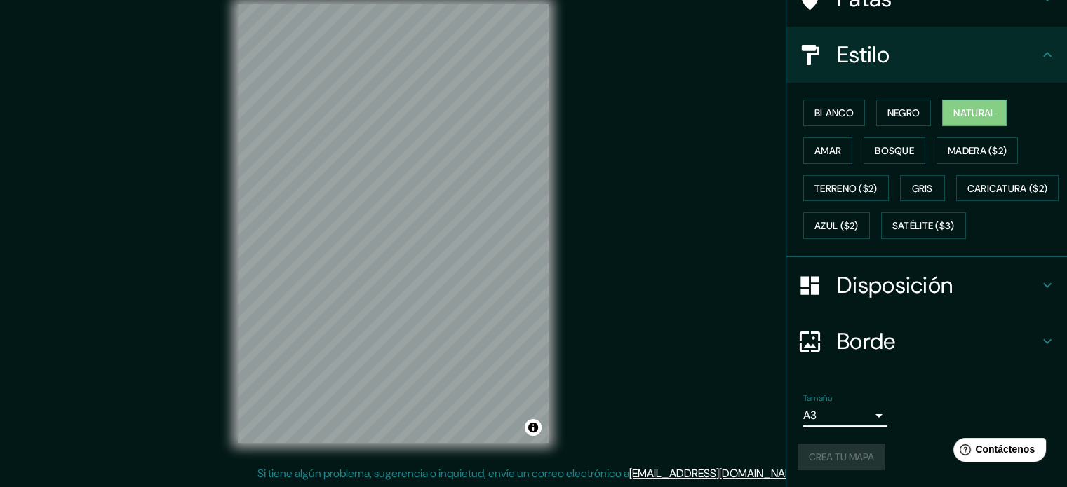
click at [848, 452] on div "Crea tu mapa" at bounding box center [926, 457] width 258 height 27
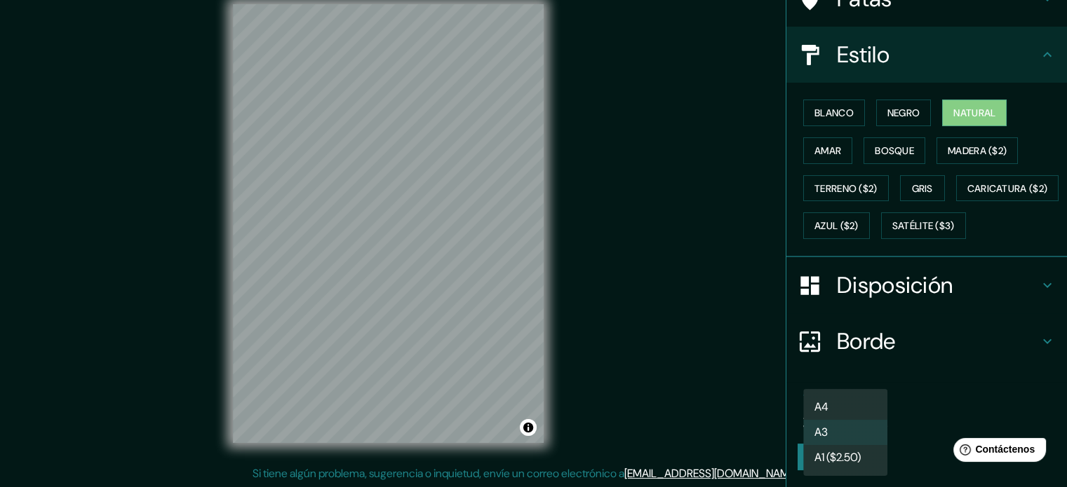
click at [850, 417] on body "Mappin Ubicación [GEOGRAPHIC_DATA], [GEOGRAPHIC_DATA], [GEOGRAPHIC_DATA], [GEOG…" at bounding box center [533, 225] width 1067 height 487
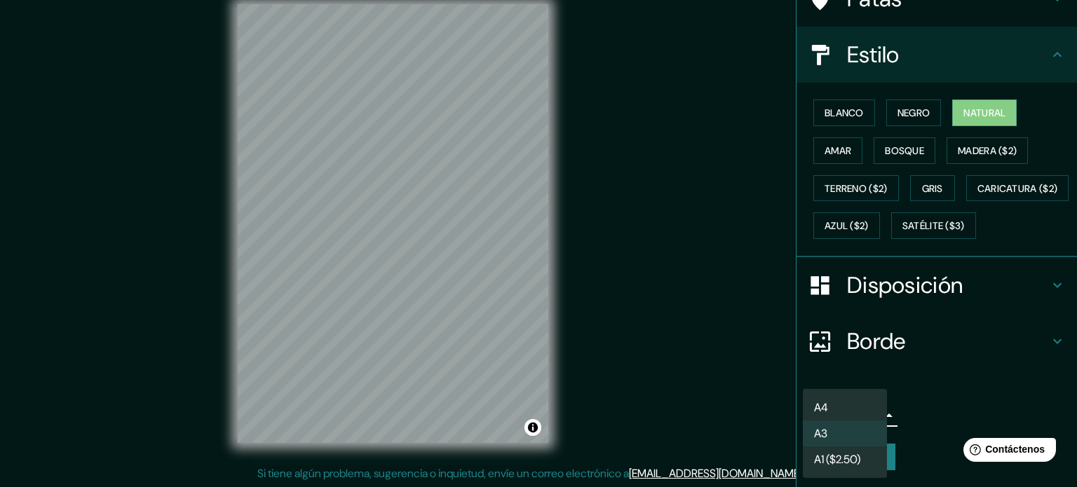
click at [851, 400] on li "A4" at bounding box center [845, 408] width 84 height 26
type input "single"
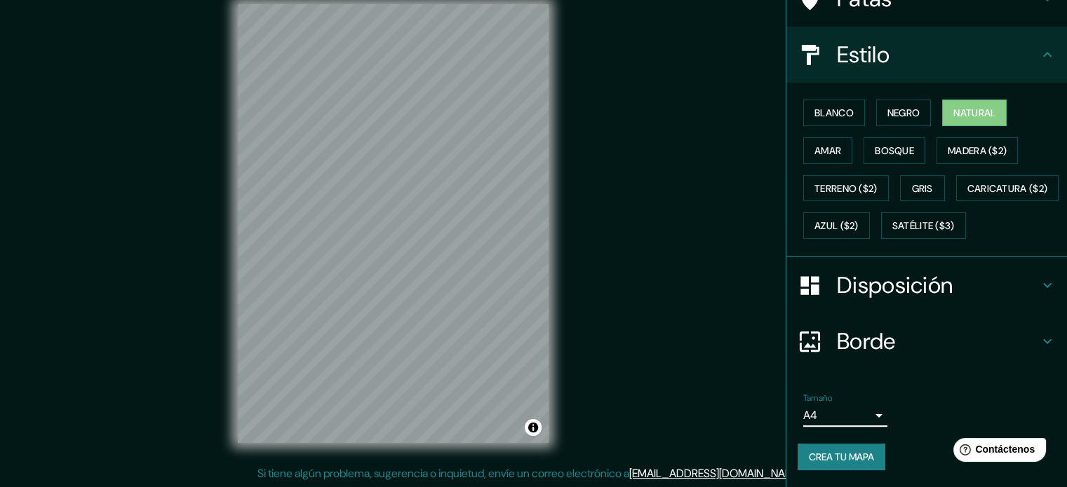
click at [845, 440] on div "Tamaño A4 single Crea tu mapa" at bounding box center [926, 435] width 258 height 94
click at [846, 447] on button "Crea tu mapa" at bounding box center [841, 457] width 88 height 27
click at [900, 107] on font "Negro" at bounding box center [903, 113] width 33 height 13
click at [483, 466] on div "Mappin Ubicación [GEOGRAPHIC_DATA], [GEOGRAPHIC_DATA], [GEOGRAPHIC_DATA], [GEOG…" at bounding box center [533, 235] width 1067 height 506
click at [421, 446] on div "© Mapbox © OpenStreetMap Improve this map" at bounding box center [393, 224] width 356 height 484
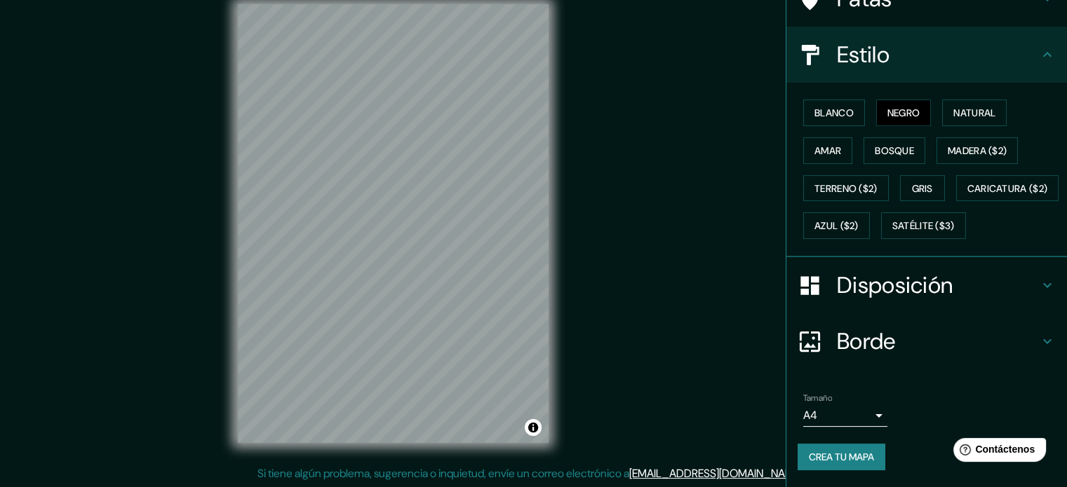
click at [262, 469] on html "Mappin Ubicación [GEOGRAPHIC_DATA], [GEOGRAPHIC_DATA], [GEOGRAPHIC_DATA], [GEOG…" at bounding box center [533, 225] width 1067 height 487
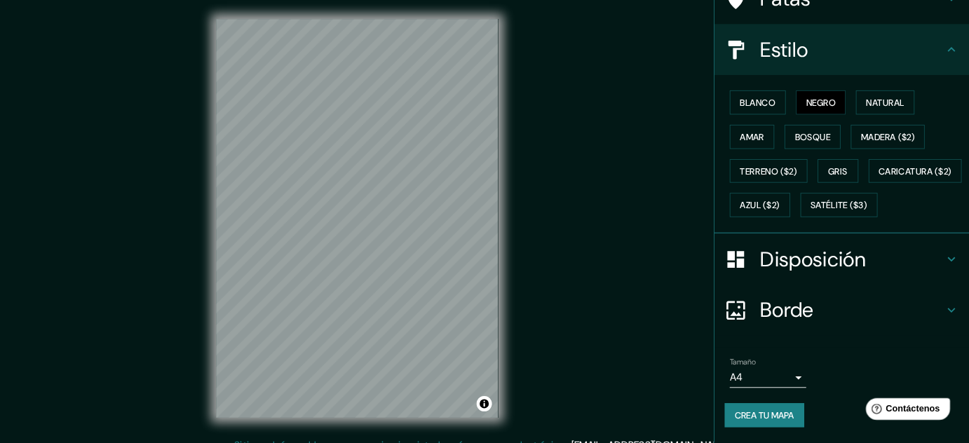
scroll to position [0, 0]
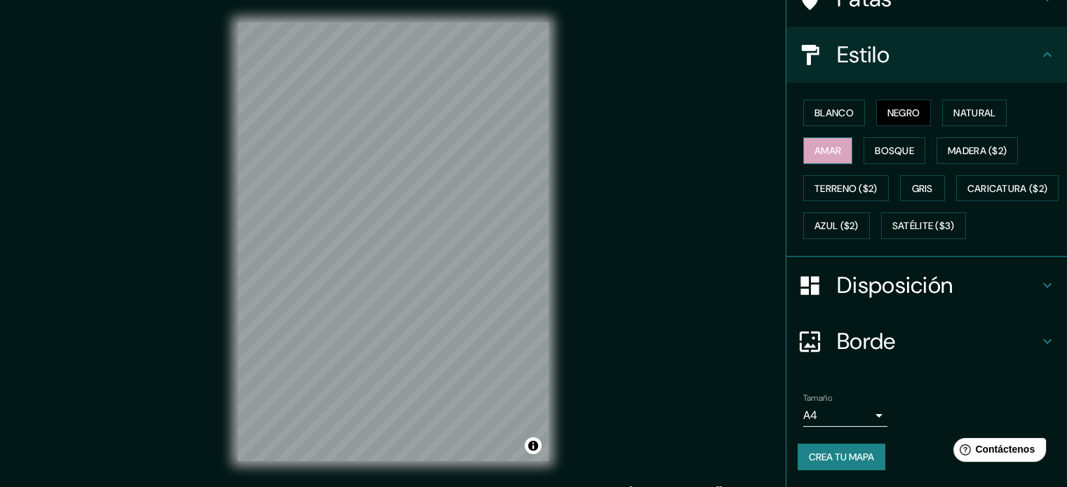
click at [828, 144] on font "Amar" at bounding box center [827, 150] width 27 height 13
click at [876, 100] on button "Negro" at bounding box center [903, 113] width 55 height 27
click at [818, 107] on font "Blanco" at bounding box center [833, 113] width 39 height 13
click at [909, 107] on font "Negro" at bounding box center [903, 113] width 33 height 13
click at [953, 107] on font "Natural" at bounding box center [974, 113] width 42 height 13
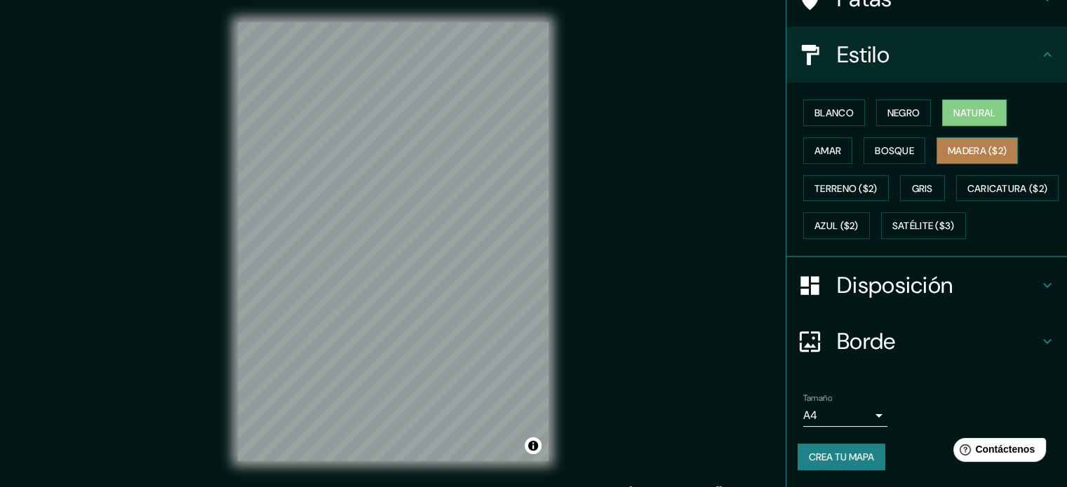
click at [951, 144] on font "Madera ($2)" at bounding box center [976, 150] width 59 height 13
click at [962, 107] on font "Natural" at bounding box center [974, 113] width 42 height 13
click at [893, 107] on font "Negro" at bounding box center [903, 113] width 33 height 13
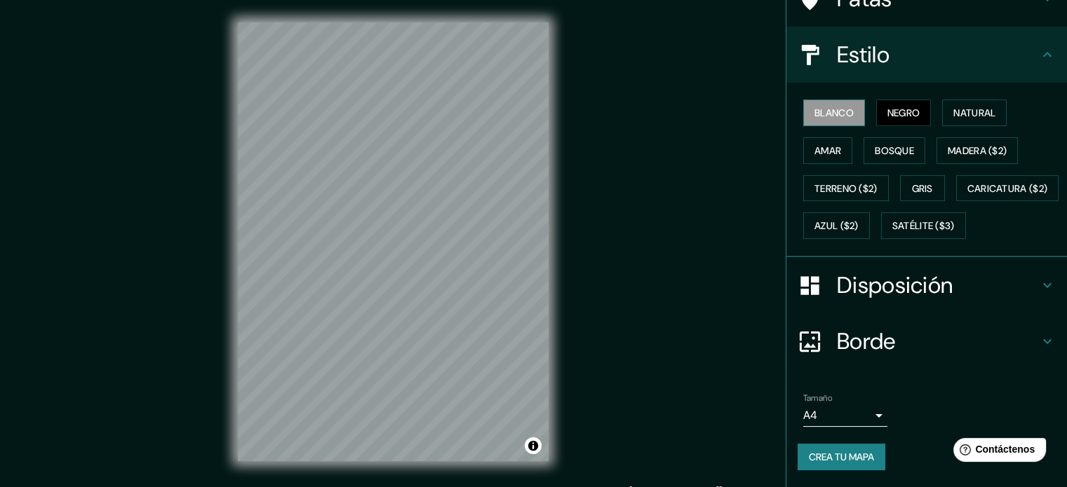
click at [837, 107] on font "Blanco" at bounding box center [833, 113] width 39 height 13
click at [819, 144] on font "Amar" at bounding box center [827, 150] width 27 height 13
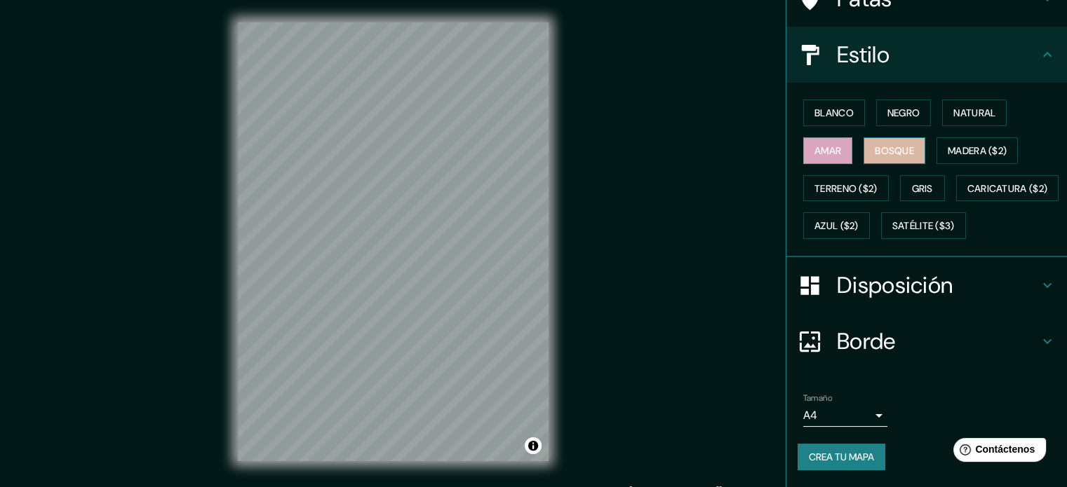
click at [908, 137] on button "Bosque" at bounding box center [894, 150] width 62 height 27
click at [966, 144] on font "Madera ($2)" at bounding box center [976, 150] width 59 height 13
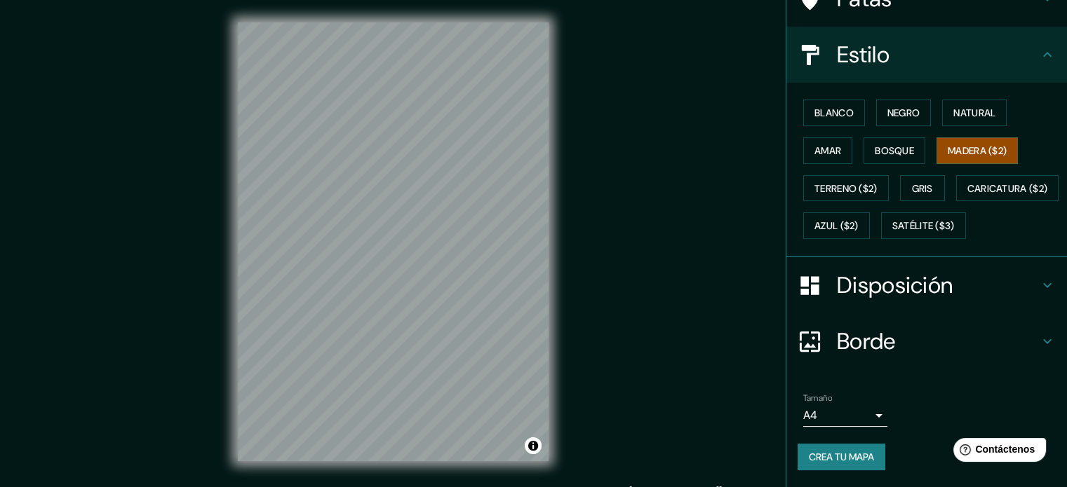
click at [578, 190] on div "Mappin Ubicación [GEOGRAPHIC_DATA], [GEOGRAPHIC_DATA], [GEOGRAPHIC_DATA], [GEOG…" at bounding box center [533, 253] width 1067 height 506
click at [567, 128] on div "© Mapbox © OpenStreetMap Improve this map" at bounding box center [393, 242] width 356 height 484
click at [235, 291] on div "© Mapbox © OpenStreetMap Improve this map" at bounding box center [393, 242] width 356 height 484
click at [963, 107] on font "Natural" at bounding box center [974, 113] width 42 height 13
click at [922, 100] on button "Negro" at bounding box center [903, 113] width 55 height 27
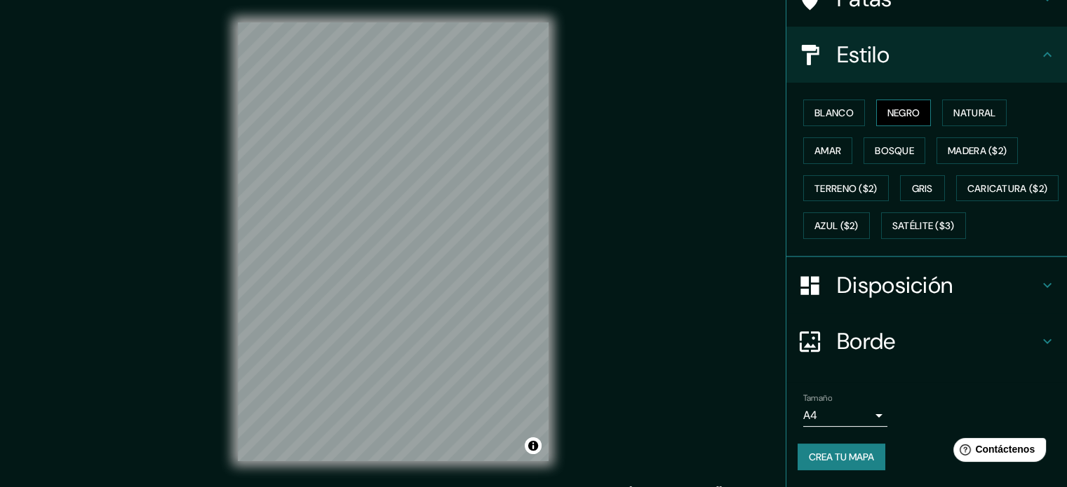
click at [898, 107] on font "Negro" at bounding box center [903, 113] width 33 height 13
click at [961, 107] on font "Natural" at bounding box center [974, 113] width 42 height 13
click at [971, 137] on button "Madera ($2)" at bounding box center [976, 150] width 81 height 27
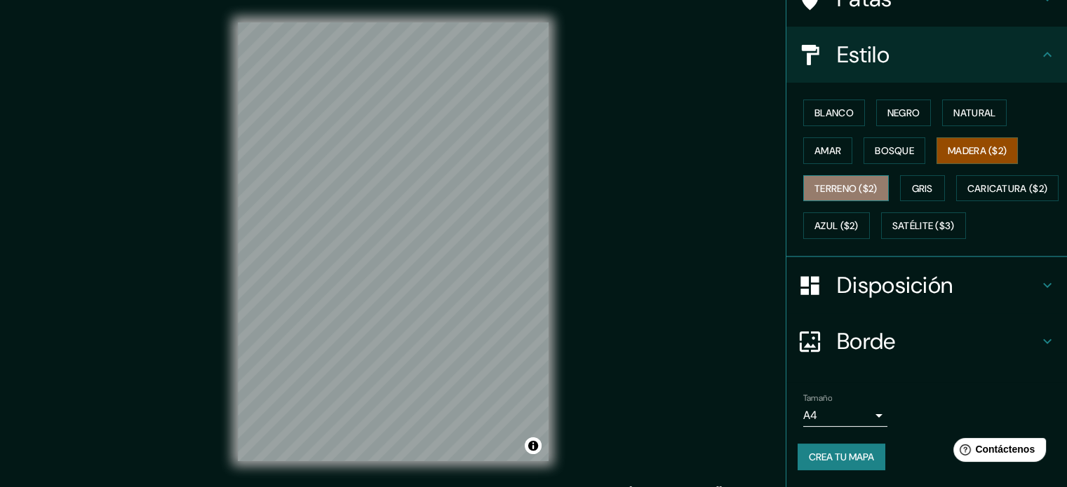
click at [828, 182] on font "Terreno ($2)" at bounding box center [845, 188] width 63 height 13
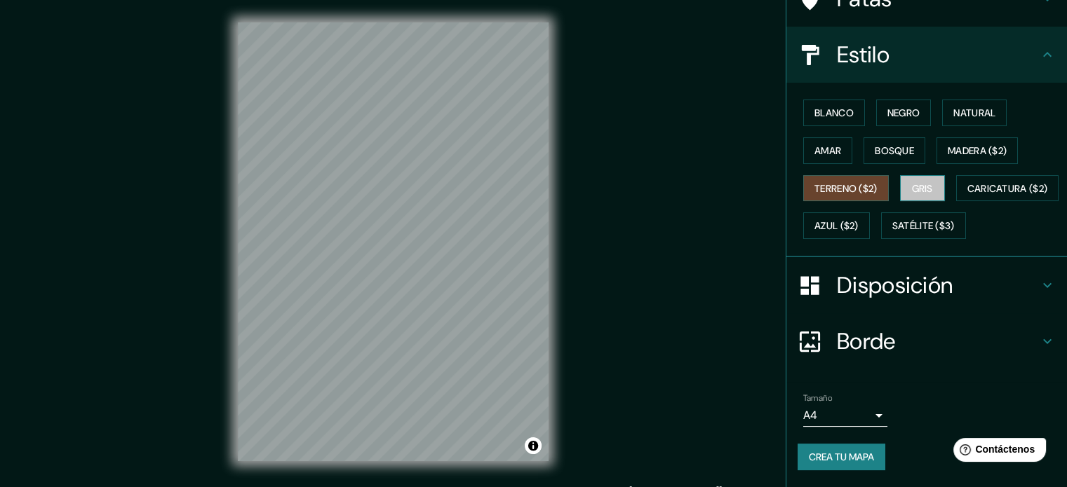
click at [917, 182] on font "Gris" at bounding box center [922, 188] width 21 height 13
click at [858, 220] on font "Azul ($2)" at bounding box center [836, 226] width 44 height 13
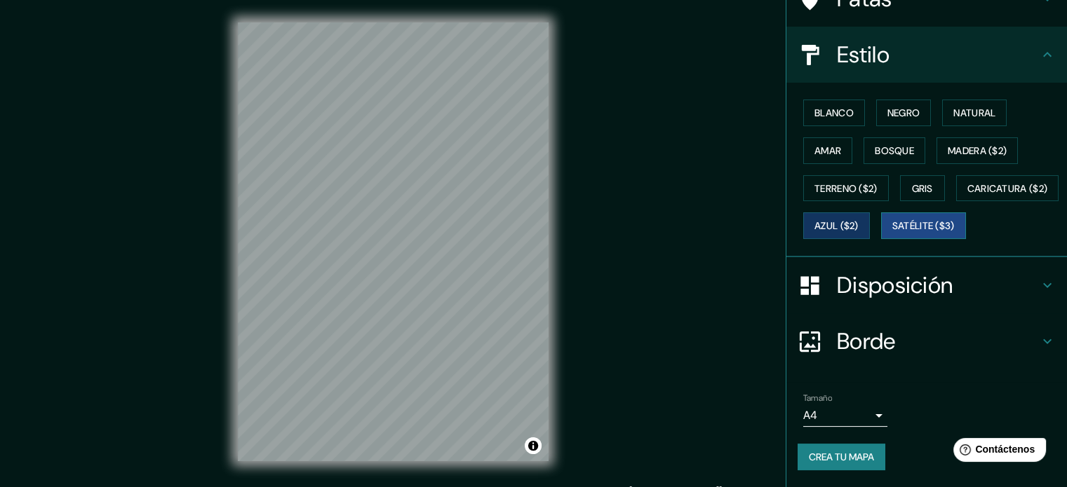
click at [892, 224] on font "Satélite ($3)" at bounding box center [923, 226] width 62 height 13
click at [870, 212] on button "Azul ($2)" at bounding box center [836, 225] width 67 height 27
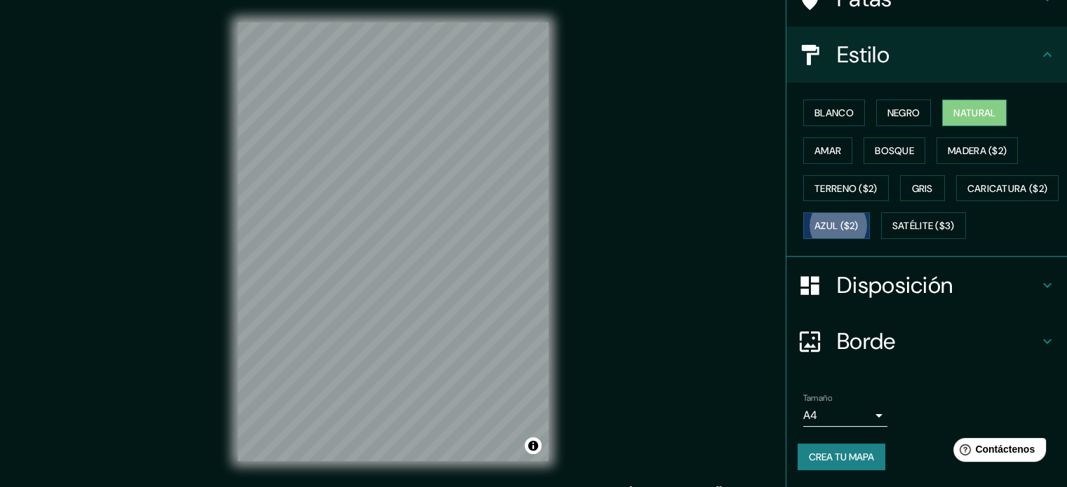
click at [970, 107] on font "Natural" at bounding box center [974, 113] width 42 height 13
click at [897, 107] on font "Negro" at bounding box center [903, 113] width 33 height 13
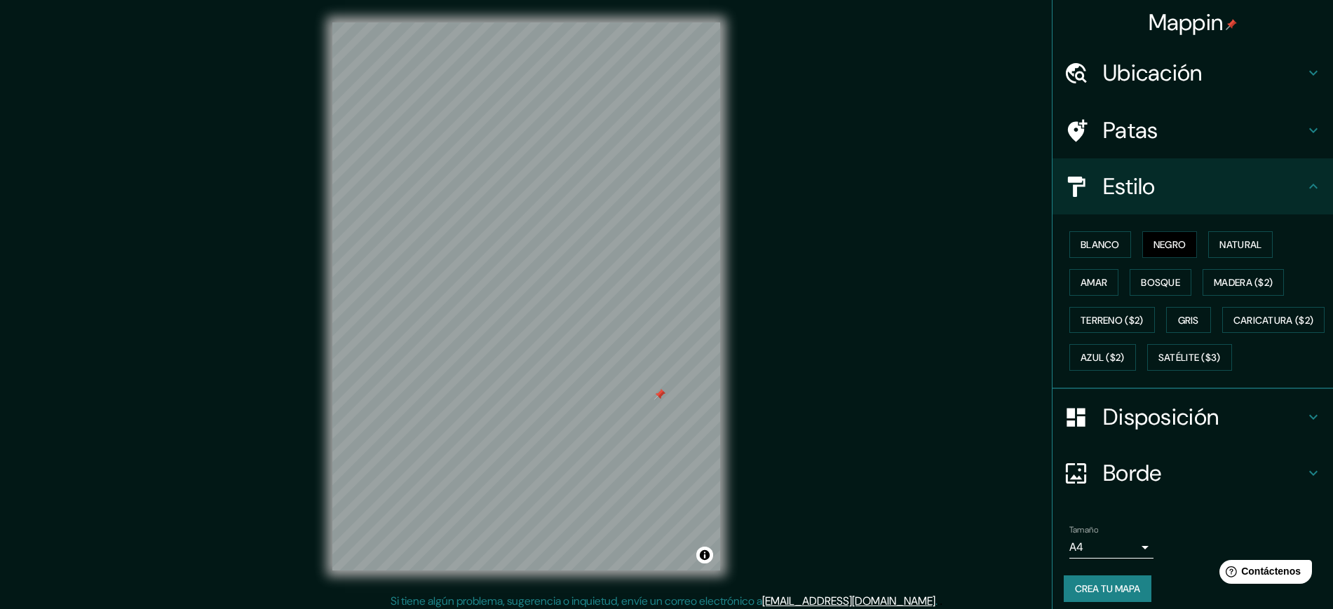
click at [661, 398] on div at bounding box center [659, 394] width 11 height 11
click at [661, 397] on div at bounding box center [659, 394] width 11 height 11
click at [494, 453] on div at bounding box center [492, 450] width 11 height 11
click at [493, 450] on div at bounding box center [492, 450] width 11 height 11
click at [793, 39] on div "© Mapbox © OpenStreetMap Mejorar este mapa" at bounding box center [526, 296] width 1200 height 548
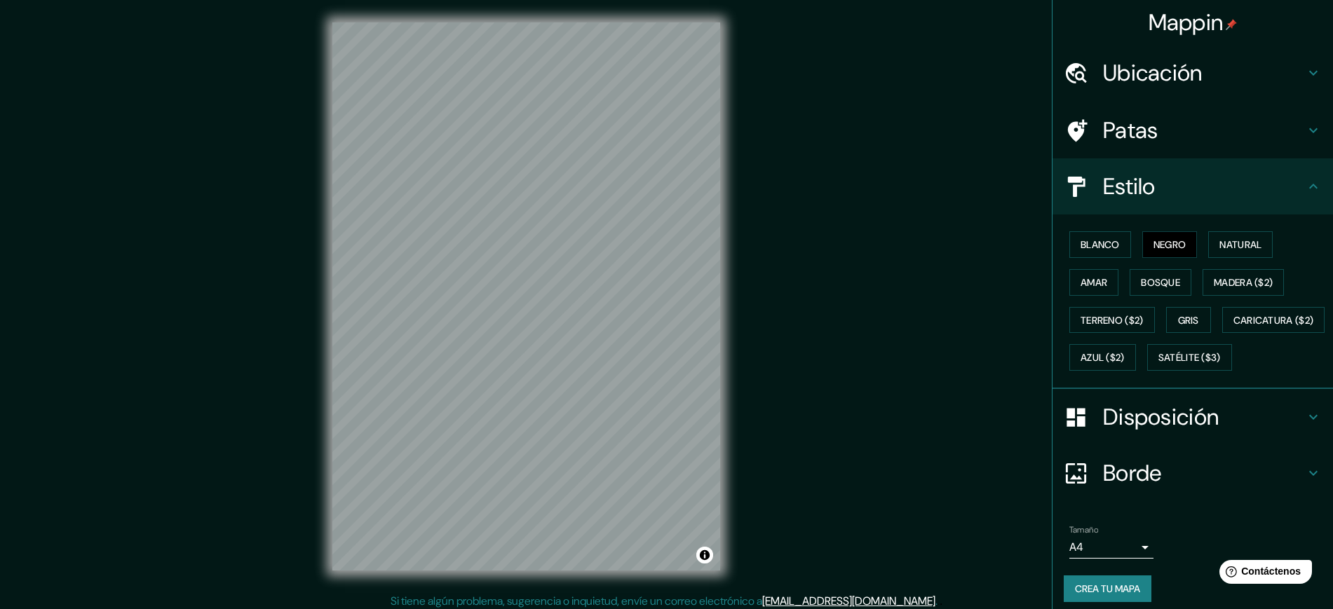
click at [515, 487] on html "Mappin Ubicación [GEOGRAPHIC_DATA], [GEOGRAPHIC_DATA], [GEOGRAPHIC_DATA], [GEOG…" at bounding box center [666, 304] width 1333 height 609
click at [470, 487] on html "Mappin Ubicación [GEOGRAPHIC_DATA], [GEOGRAPHIC_DATA], [GEOGRAPHIC_DATA], [GEOG…" at bounding box center [666, 304] width 1333 height 609
